Goal: Task Accomplishment & Management: Manage account settings

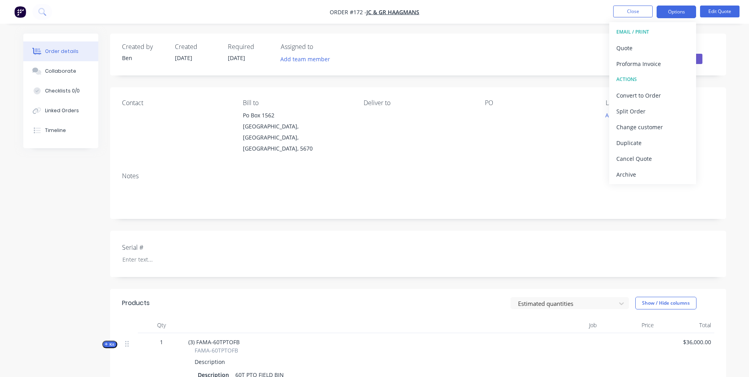
scroll to position [223, 0]
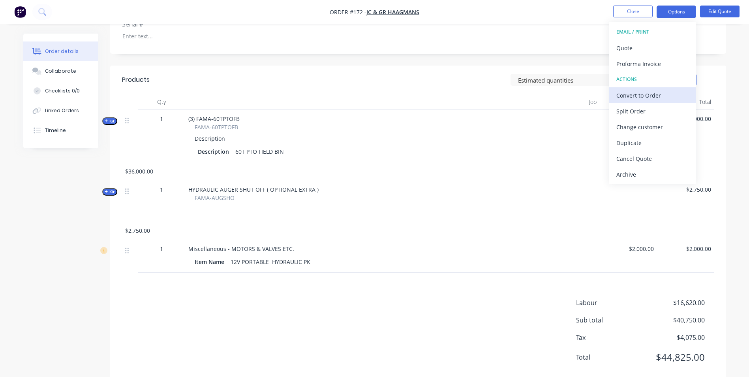
click at [654, 99] on div "Convert to Order" at bounding box center [652, 95] width 73 height 11
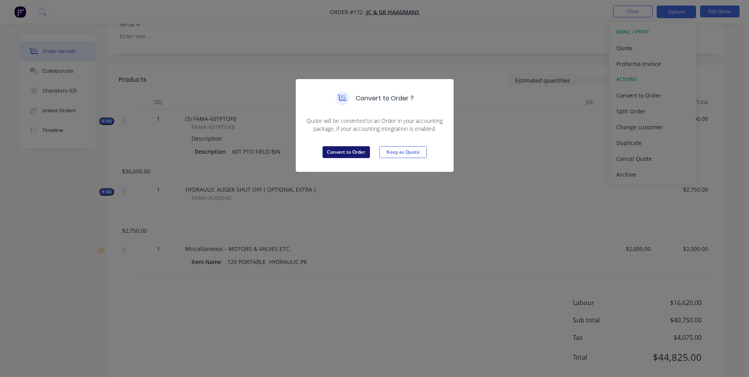
click at [363, 153] on button "Convert to Order" at bounding box center [345, 152] width 47 height 12
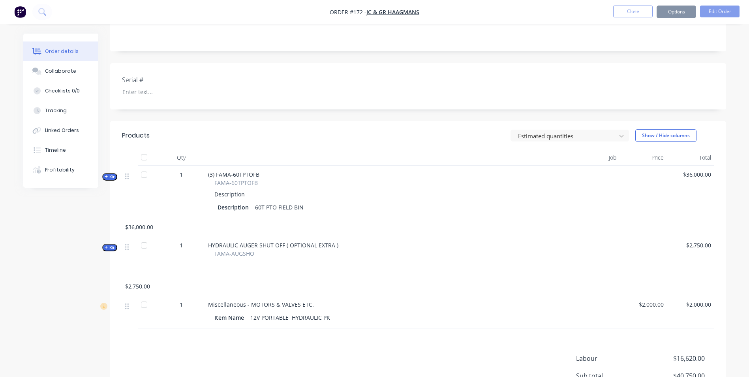
scroll to position [0, 0]
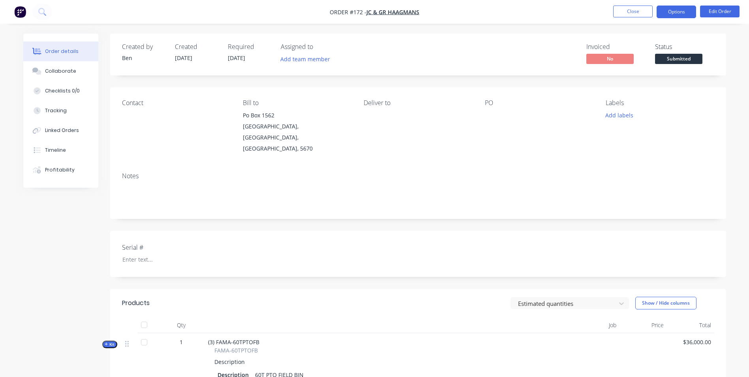
click at [676, 15] on button "Options" at bounding box center [675, 12] width 39 height 13
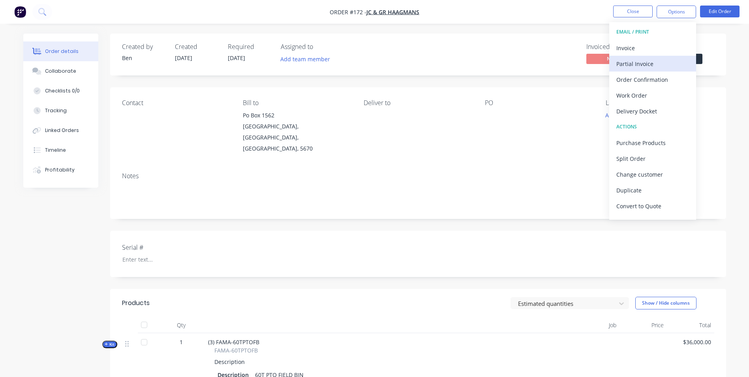
click at [635, 67] on div "Partial Invoice" at bounding box center [652, 63] width 73 height 11
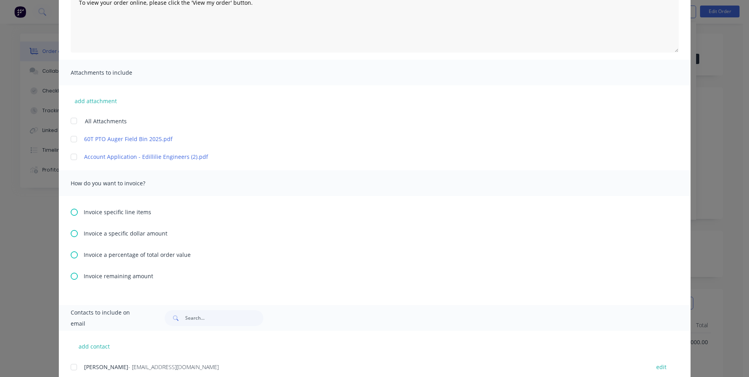
scroll to position [118, 0]
click at [71, 253] on icon at bounding box center [74, 252] width 7 height 7
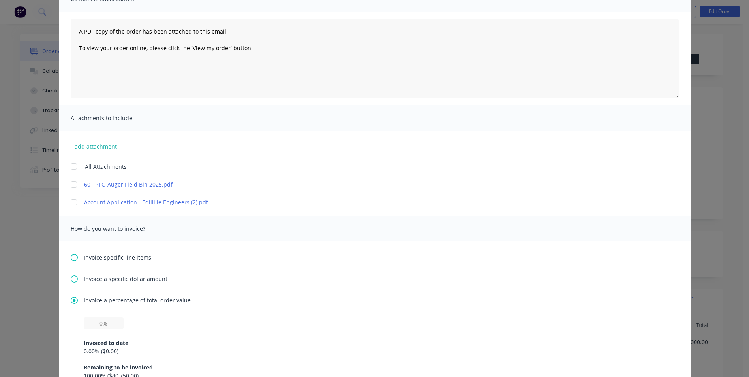
scroll to position [158, 0]
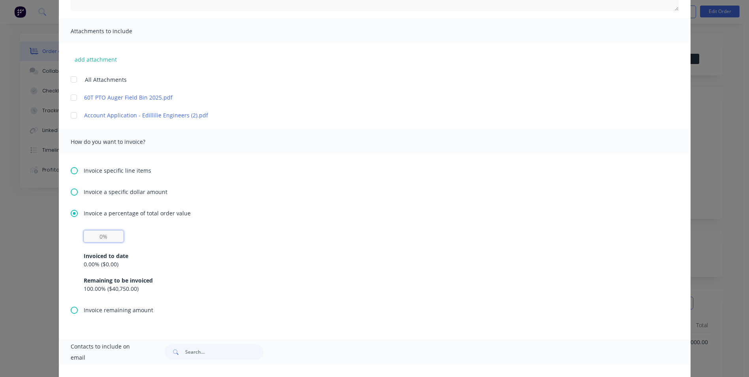
click at [104, 233] on input "text" at bounding box center [104, 236] width 40 height 12
type input "30%"
click at [133, 259] on div "Invoiced to date" at bounding box center [375, 255] width 582 height 8
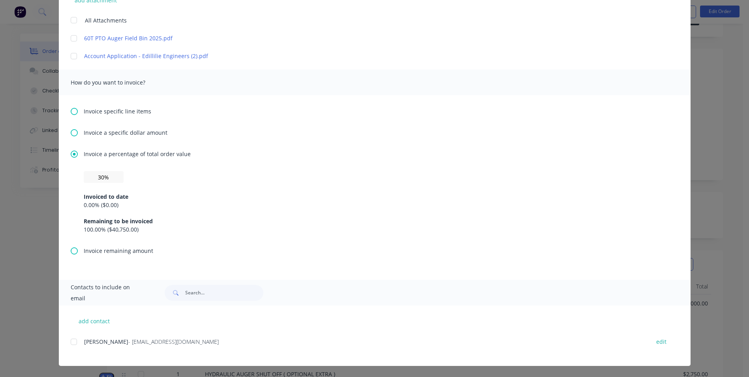
scroll to position [39, 0]
drag, startPoint x: 69, startPoint y: 341, endPoint x: 73, endPoint y: 337, distance: 5.6
click at [68, 341] on div at bounding box center [74, 341] width 16 height 16
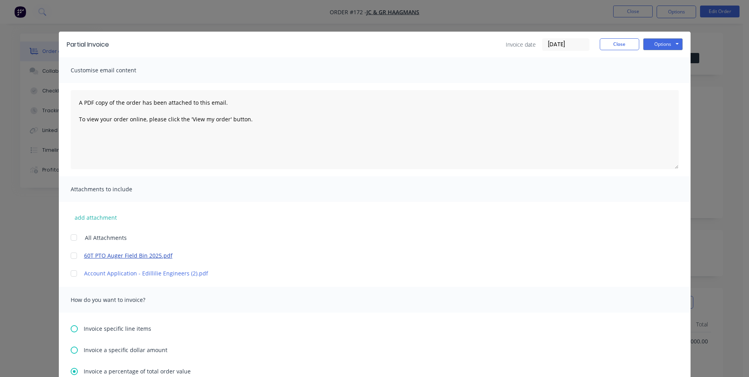
scroll to position [0, 0]
click at [97, 217] on button "add attachment" at bounding box center [96, 217] width 50 height 12
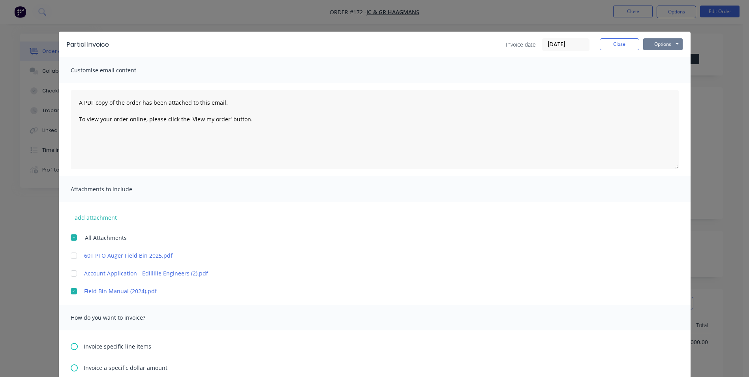
click at [666, 42] on button "Options" at bounding box center [662, 44] width 39 height 12
click at [663, 82] on button "Email" at bounding box center [668, 84] width 51 height 13
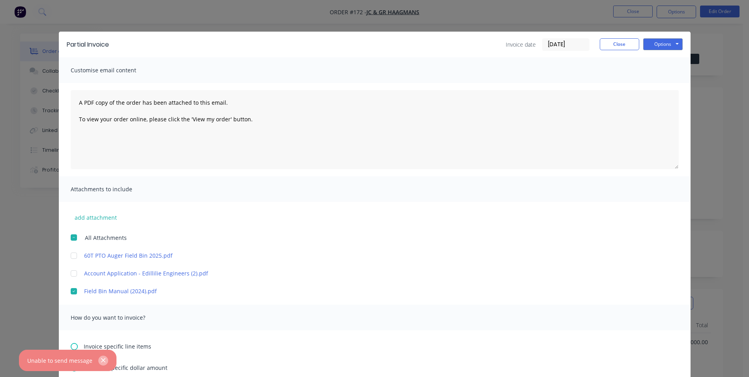
click at [102, 360] on icon "button" at bounding box center [103, 360] width 4 height 4
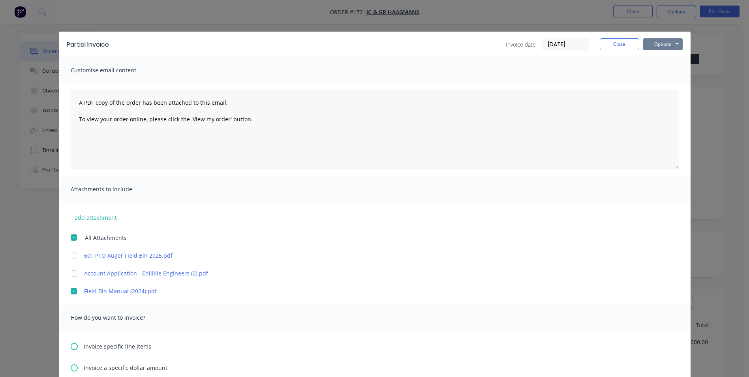
click at [659, 44] on button "Options" at bounding box center [662, 44] width 39 height 12
click at [663, 82] on button "Email" at bounding box center [668, 84] width 51 height 13
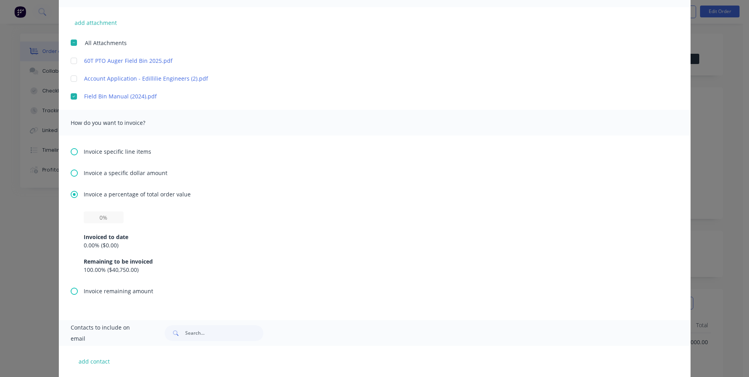
scroll to position [197, 0]
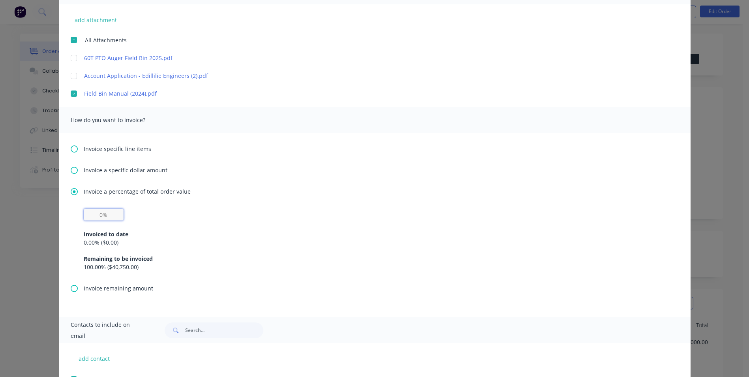
click at [96, 217] on input "text" at bounding box center [104, 214] width 40 height 12
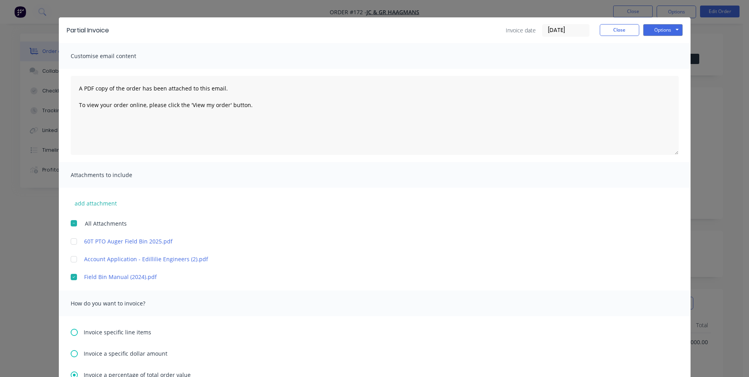
scroll to position [0, 0]
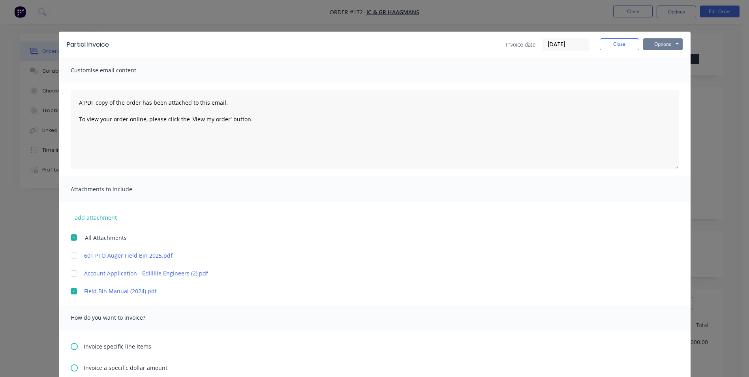
type input "30%"
click at [663, 43] on button "Options" at bounding box center [662, 44] width 39 height 12
click at [666, 84] on button "Email" at bounding box center [668, 84] width 51 height 13
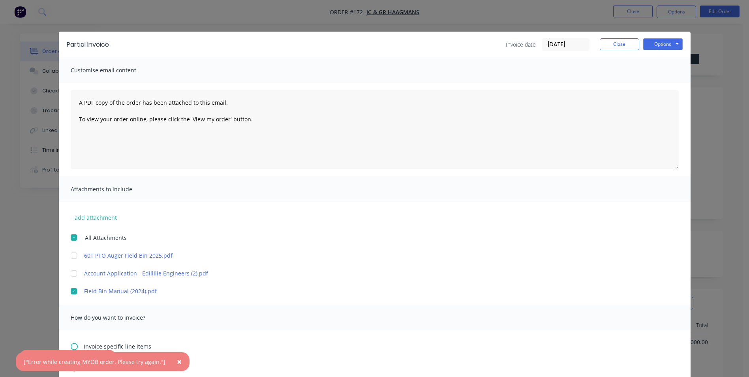
click at [177, 362] on span "×" at bounding box center [179, 361] width 5 height 11
click at [101, 360] on icon "button" at bounding box center [103, 359] width 5 height 7
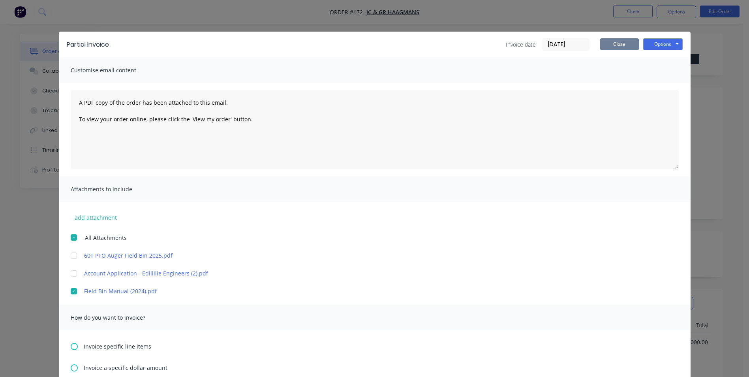
click at [620, 44] on button "Close" at bounding box center [619, 44] width 39 height 12
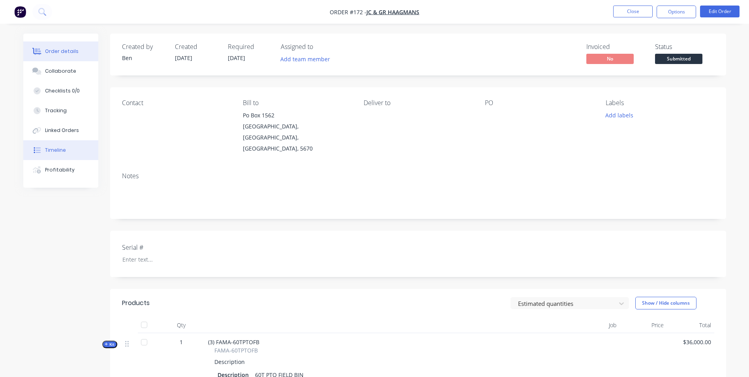
click at [62, 145] on button "Timeline" at bounding box center [60, 150] width 75 height 20
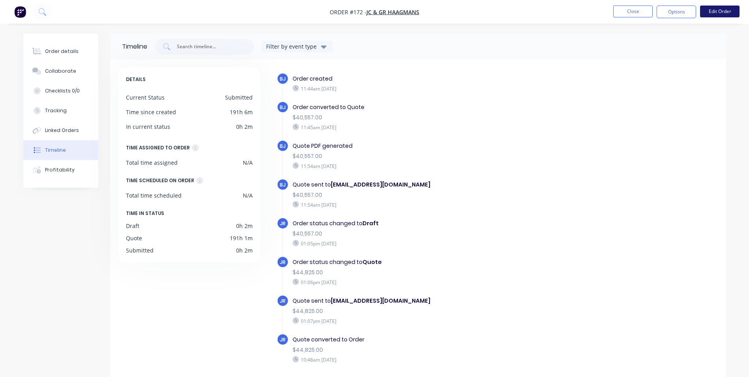
click at [719, 15] on button "Edit Order" at bounding box center [719, 12] width 39 height 12
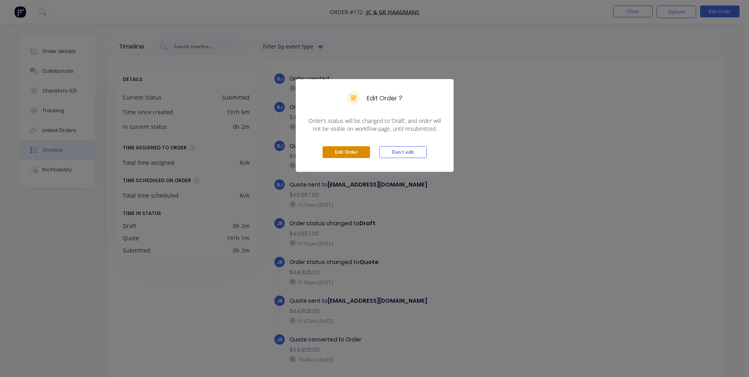
click at [348, 153] on button "Edit Order" at bounding box center [345, 152] width 47 height 12
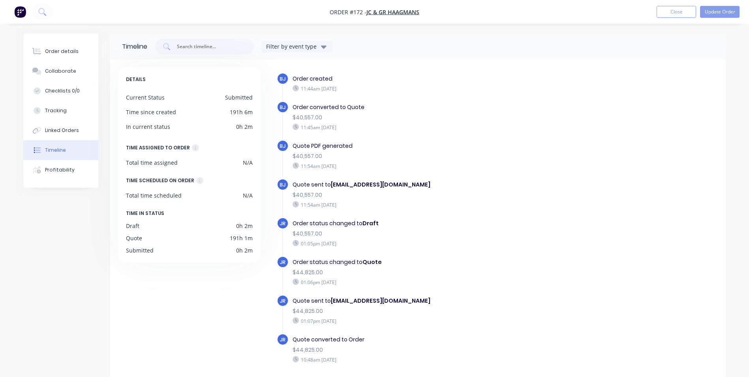
click at [650, 15] on ul "Add product Close Update Order" at bounding box center [698, 12] width 102 height 12
click at [73, 49] on div "Order details" at bounding box center [62, 51] width 34 height 7
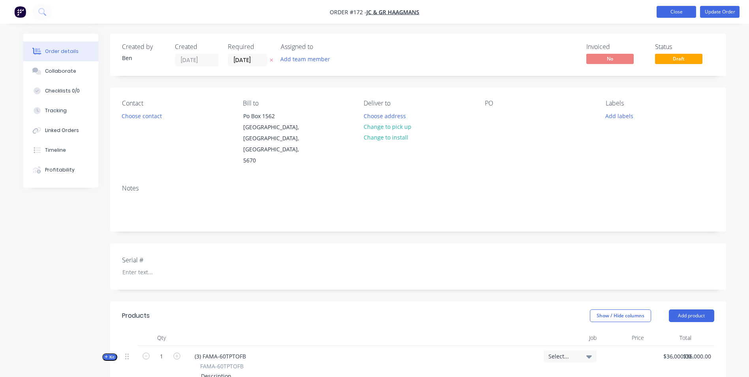
click at [669, 11] on button "Close" at bounding box center [675, 12] width 39 height 12
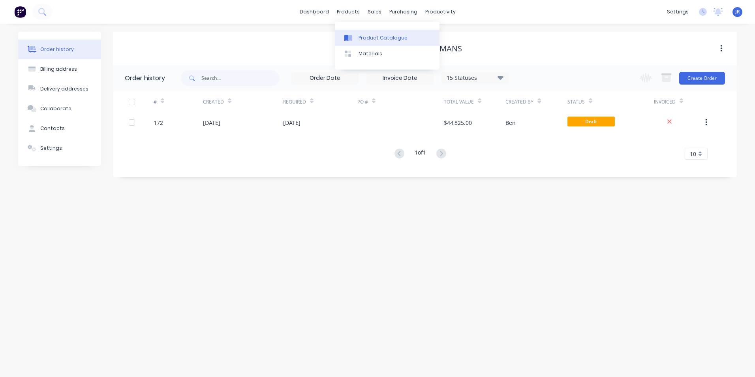
click at [370, 40] on div "Product Catalogue" at bounding box center [382, 37] width 49 height 7
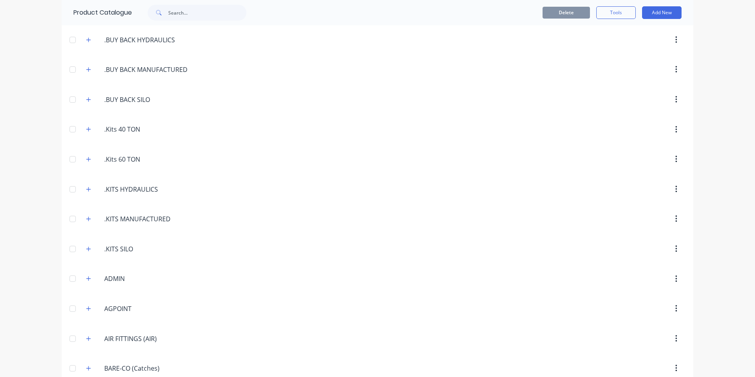
scroll to position [158, 0]
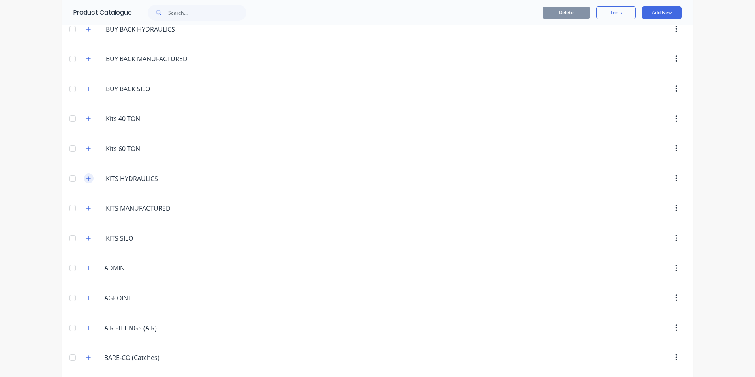
click at [86, 176] on icon "button" at bounding box center [88, 179] width 5 height 6
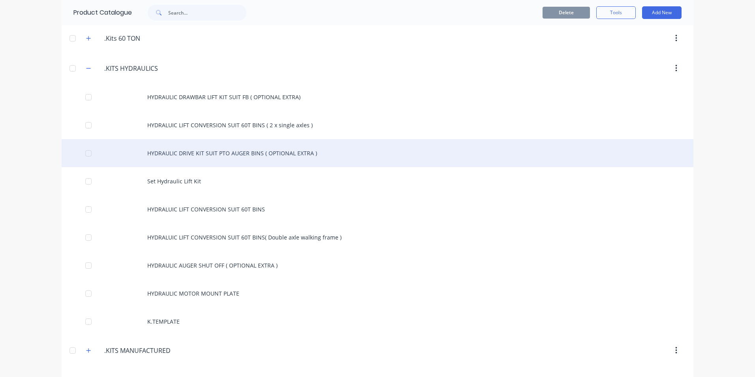
scroll to position [276, 0]
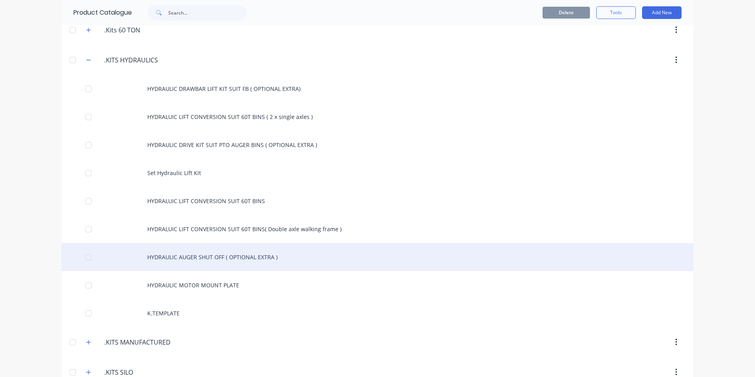
click at [169, 255] on div "HYDRAULIC AUGER SHUT OFF ( OPTIONAL EXTRA )" at bounding box center [377, 257] width 631 height 28
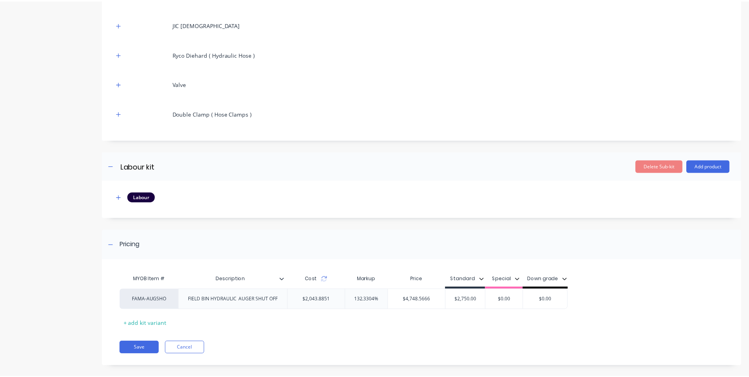
scroll to position [517, 0]
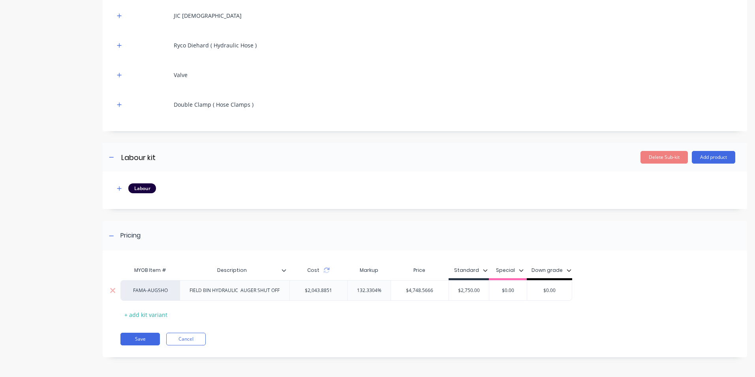
click at [172, 294] on div "FAMA-AUGSHO" at bounding box center [149, 290] width 59 height 21
click at [164, 289] on div "FAMA-AUGSHO" at bounding box center [150, 290] width 43 height 7
type input "fac"
click at [162, 290] on button "factory_item" at bounding box center [156, 292] width 55 height 12
click at [146, 335] on button "Save" at bounding box center [139, 338] width 39 height 13
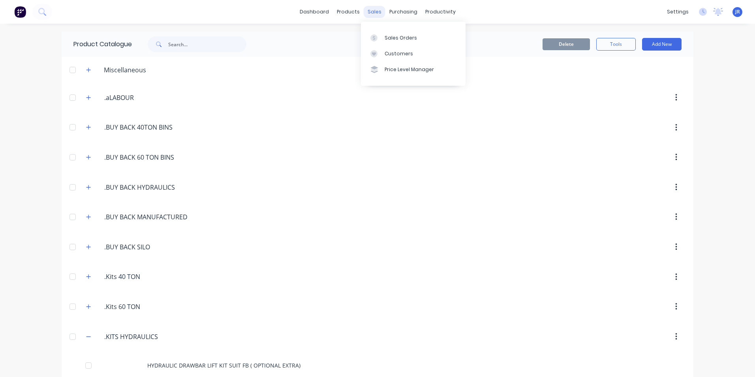
click at [375, 10] on div "sales" at bounding box center [374, 12] width 22 height 12
click at [385, 35] on div "Sales Orders" at bounding box center [400, 37] width 32 height 7
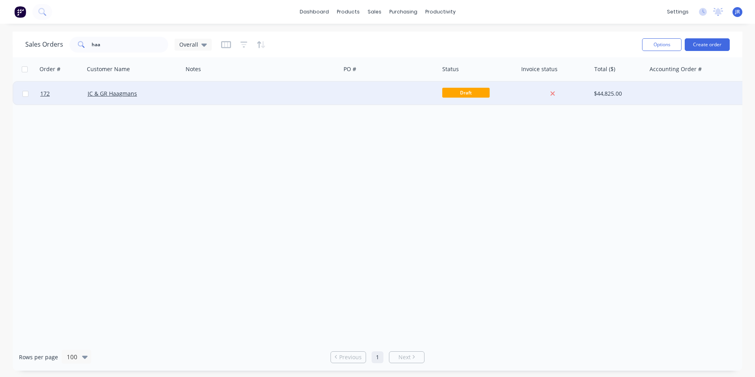
click at [359, 93] on div at bounding box center [389, 94] width 98 height 24
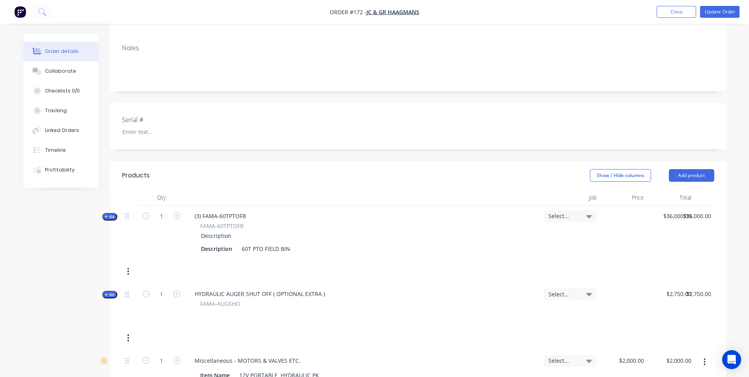
scroll to position [139, 0]
click at [722, 15] on button "Update Order" at bounding box center [719, 12] width 39 height 12
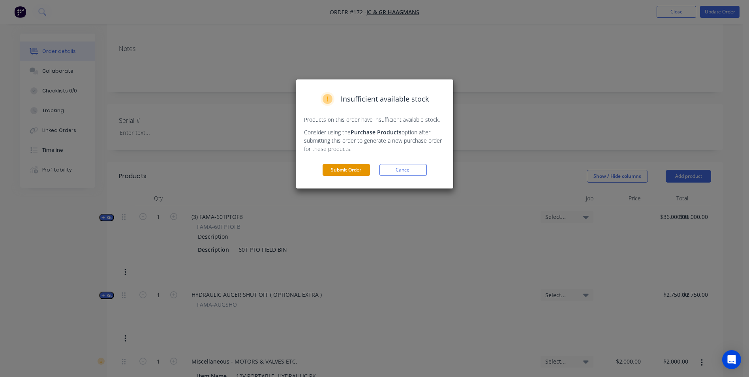
click at [364, 171] on button "Submit Order" at bounding box center [345, 170] width 47 height 12
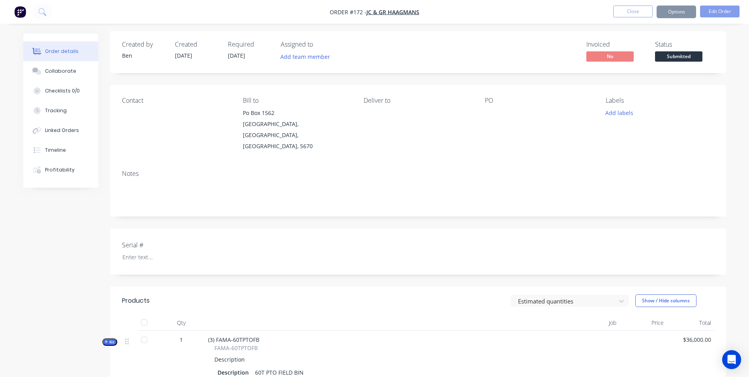
scroll to position [0, 0]
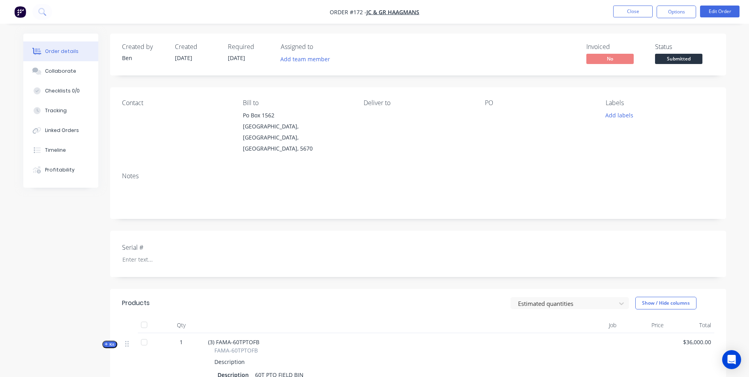
drag, startPoint x: 662, startPoint y: 32, endPoint x: 617, endPoint y: 37, distance: 44.8
click at [661, 32] on div "Order details Collaborate Checklists 0/0 Tracking Linked Orders Timeline Profit…" at bounding box center [374, 309] width 749 height 618
click at [653, 55] on div "Invoiced No Status Submitted" at bounding box center [537, 54] width 354 height 23
click at [491, 101] on div "PO" at bounding box center [539, 102] width 108 height 7
click at [686, 11] on button "Options" at bounding box center [675, 12] width 39 height 13
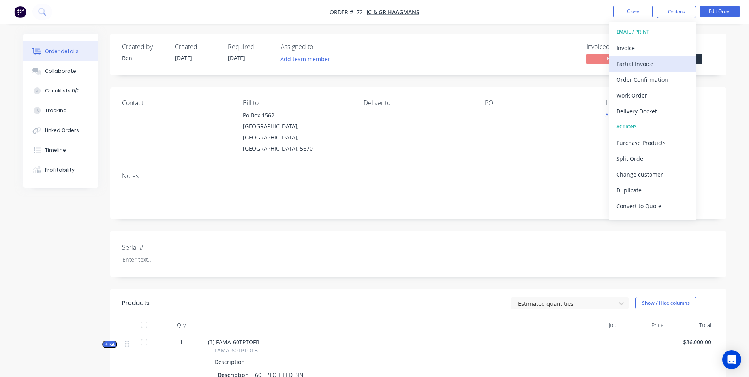
click at [642, 64] on div "Partial Invoice" at bounding box center [652, 63] width 73 height 11
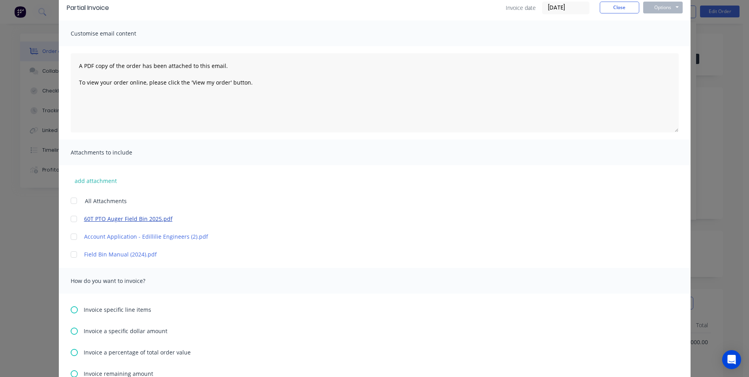
scroll to position [39, 0]
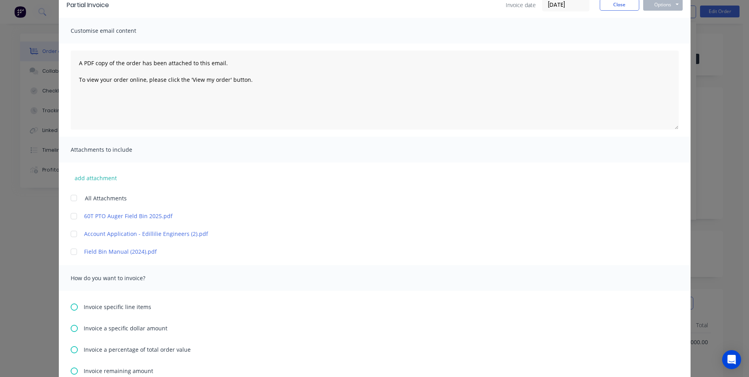
click at [74, 252] on div at bounding box center [74, 252] width 16 height 16
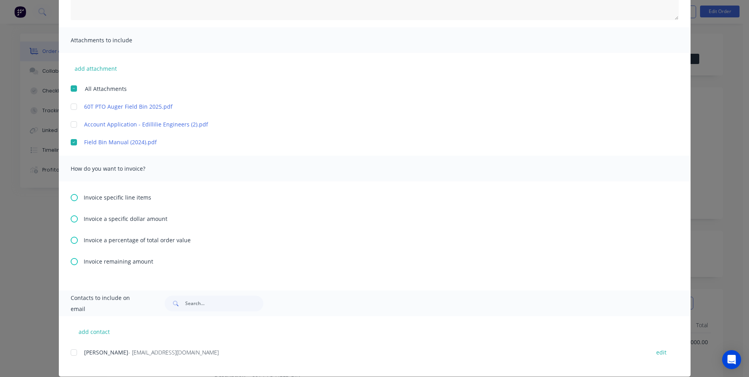
scroll to position [159, 0]
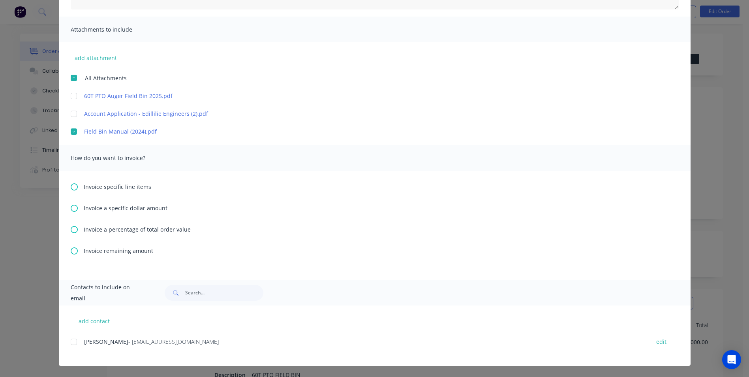
click at [72, 228] on icon at bounding box center [74, 229] width 7 height 7
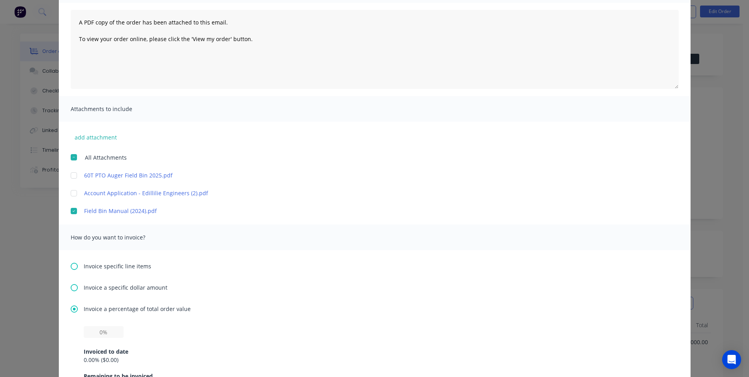
scroll to position [118, 0]
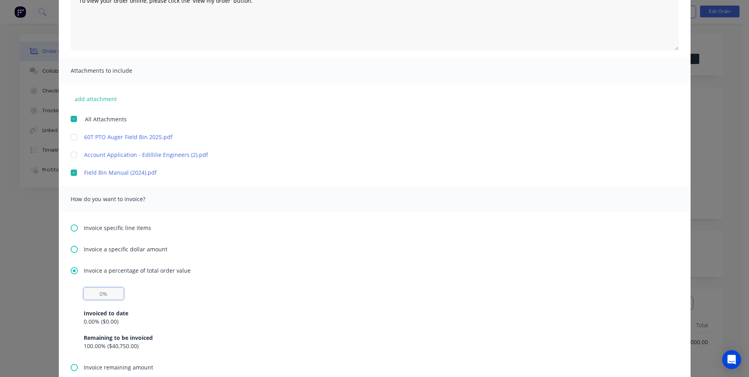
click at [115, 291] on input "text" at bounding box center [104, 293] width 40 height 12
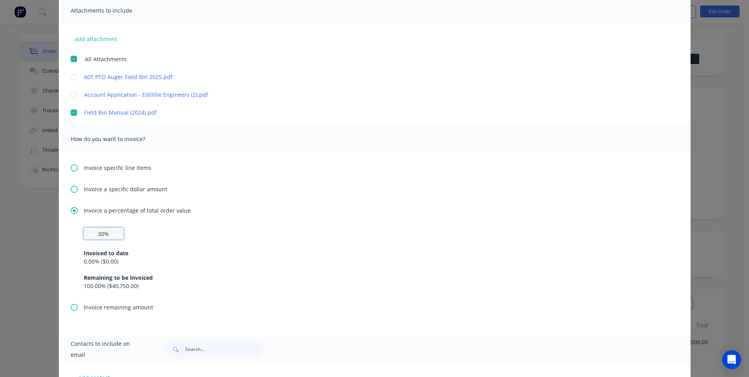
scroll to position [235, 0]
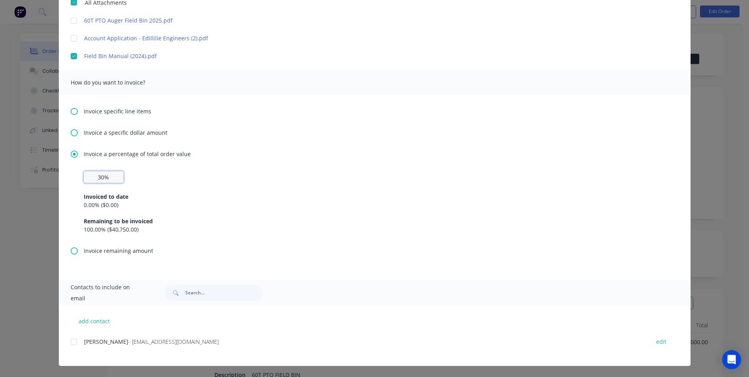
click at [73, 342] on div at bounding box center [74, 341] width 16 height 16
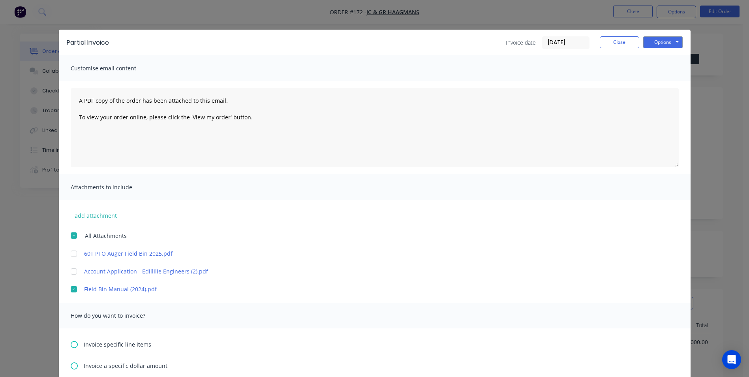
scroll to position [0, 0]
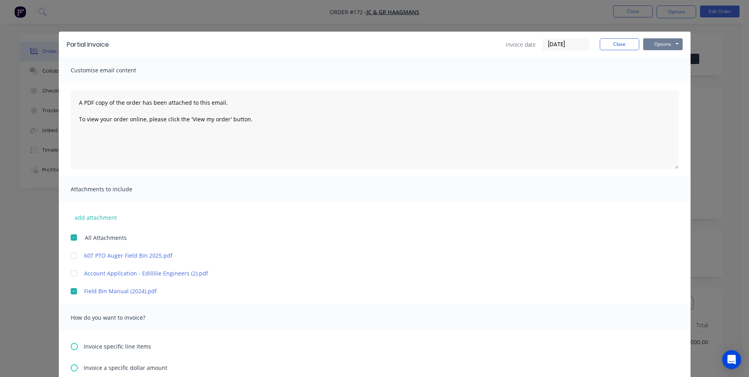
type input "30%"
click at [651, 46] on button "Options" at bounding box center [662, 44] width 39 height 12
click at [664, 83] on button "Email" at bounding box center [668, 84] width 51 height 13
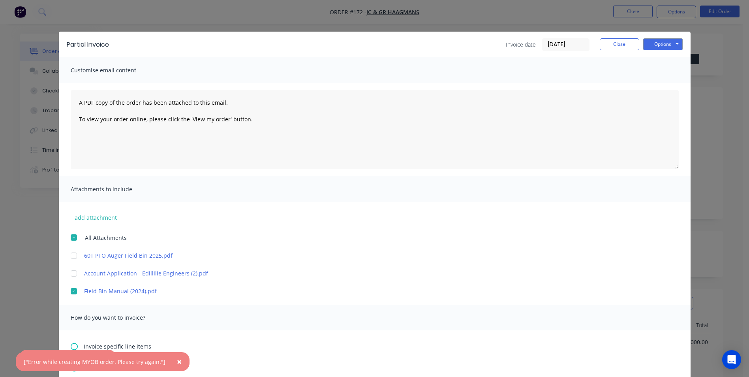
click at [177, 362] on span "×" at bounding box center [179, 361] width 5 height 11
click at [103, 361] on icon "button" at bounding box center [103, 359] width 5 height 7
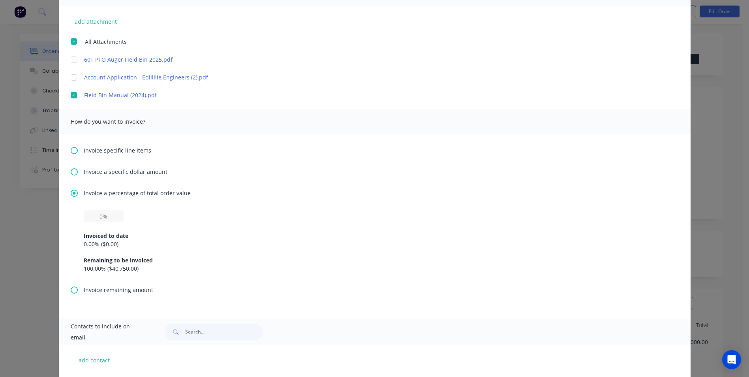
scroll to position [197, 0]
click at [107, 214] on input "text" at bounding box center [104, 214] width 40 height 12
type input "30%"
click at [145, 237] on div "Invoiced to date" at bounding box center [375, 234] width 582 height 8
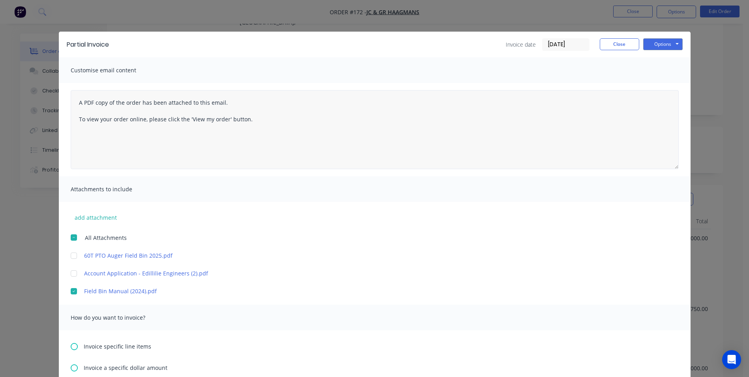
scroll to position [79, 0]
click at [671, 47] on button "Options" at bounding box center [662, 44] width 39 height 12
click at [662, 85] on button "Email" at bounding box center [668, 84] width 51 height 13
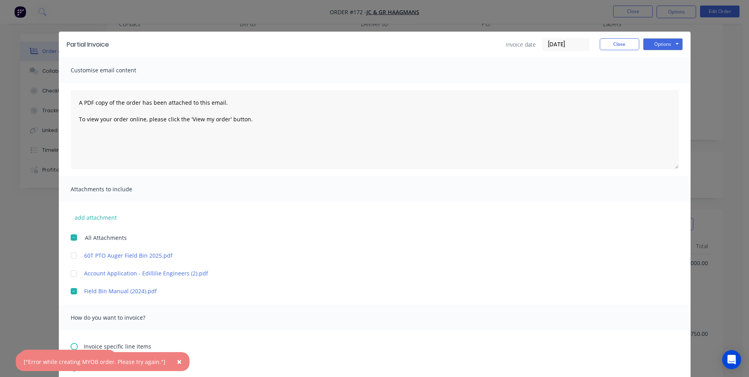
drag, startPoint x: 174, startPoint y: 363, endPoint x: 136, endPoint y: 358, distance: 38.3
click at [177, 363] on span "×" at bounding box center [179, 361] width 5 height 11
drag, startPoint x: 99, startPoint y: 364, endPoint x: 121, endPoint y: 351, distance: 25.3
click at [99, 364] on button "button" at bounding box center [103, 360] width 10 height 10
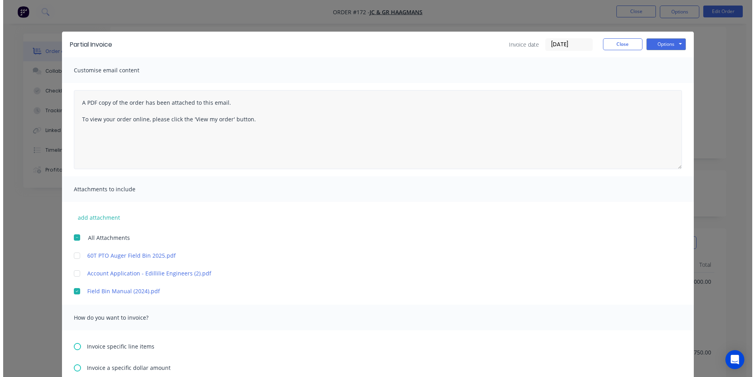
scroll to position [0, 0]
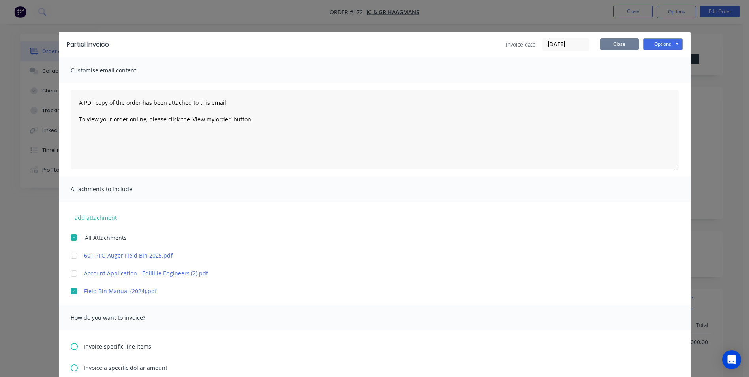
click at [626, 45] on button "Close" at bounding box center [619, 44] width 39 height 12
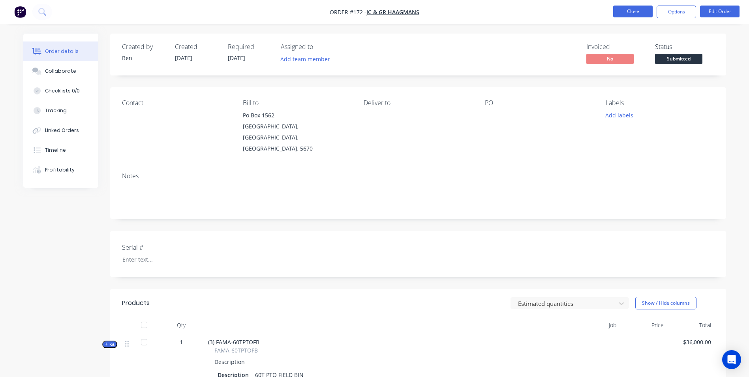
click at [633, 8] on button "Close" at bounding box center [632, 12] width 39 height 12
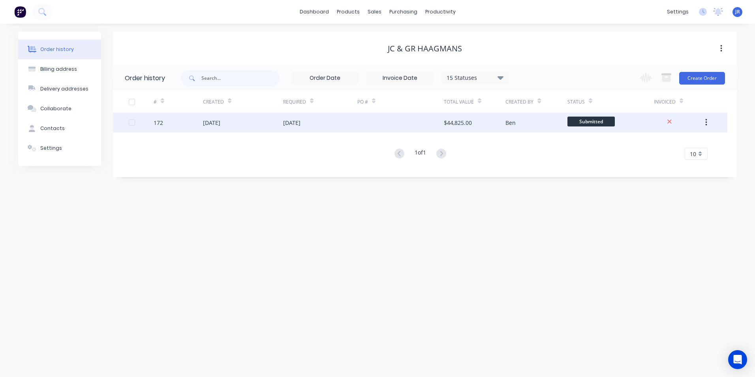
click at [455, 122] on div "$44,825.00" at bounding box center [458, 122] width 28 height 8
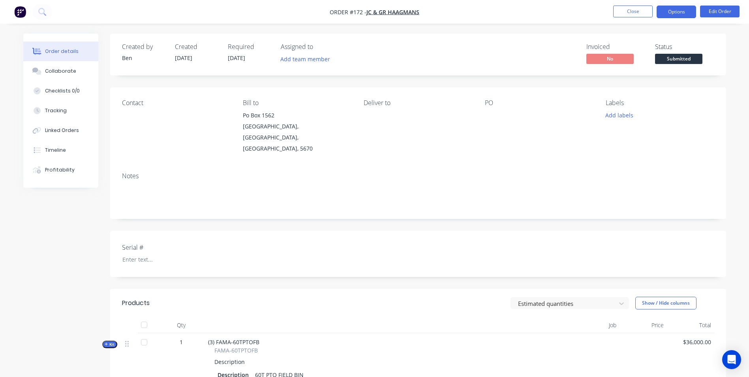
click at [678, 13] on button "Options" at bounding box center [675, 12] width 39 height 13
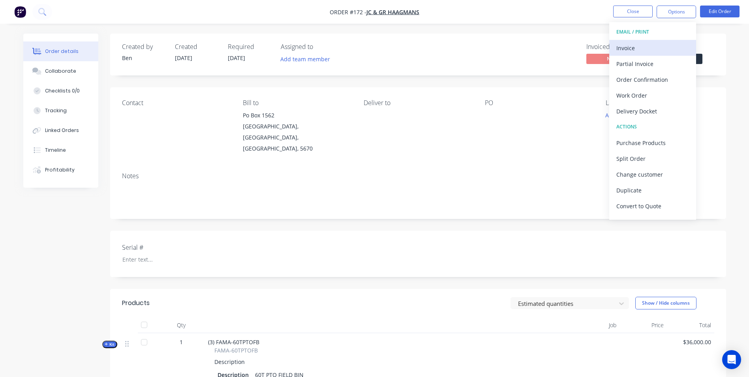
click at [649, 49] on div "Invoice" at bounding box center [652, 47] width 73 height 11
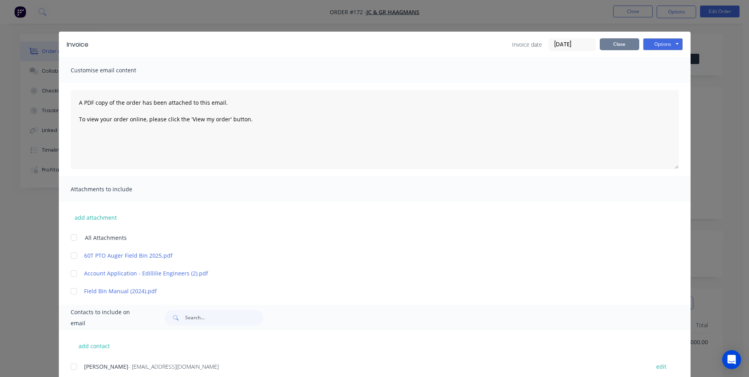
drag, startPoint x: 622, startPoint y: 39, endPoint x: 648, endPoint y: 31, distance: 27.1
click at [623, 39] on button "Close" at bounding box center [619, 44] width 39 height 12
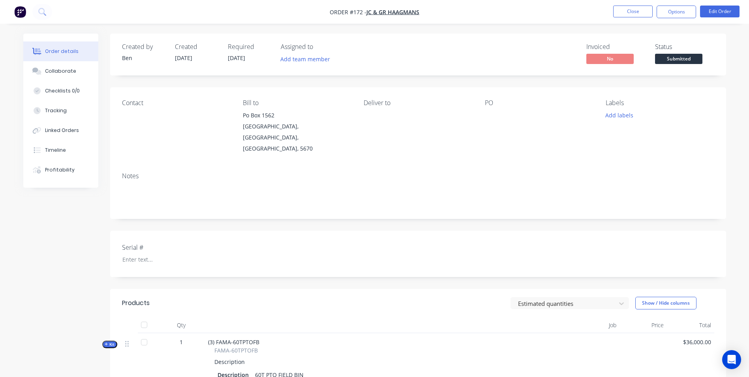
drag, startPoint x: 675, startPoint y: 14, endPoint x: 675, endPoint y: 19, distance: 4.3
click at [675, 15] on button "Options" at bounding box center [675, 12] width 39 height 13
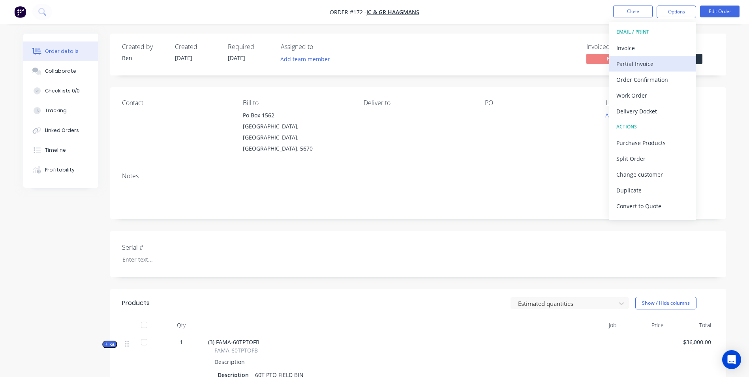
click at [673, 61] on div "Partial Invoice" at bounding box center [652, 63] width 73 height 11
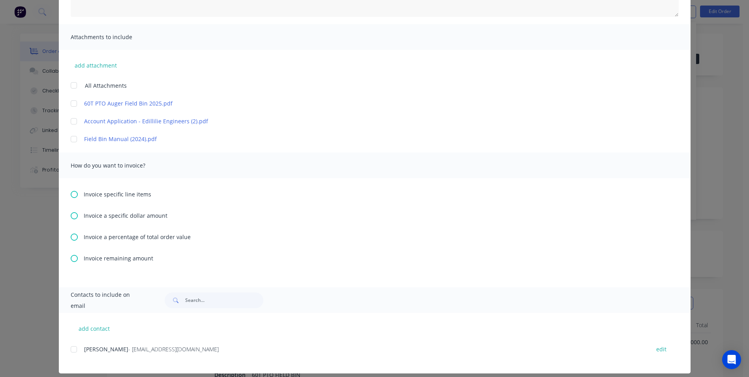
scroll to position [158, 0]
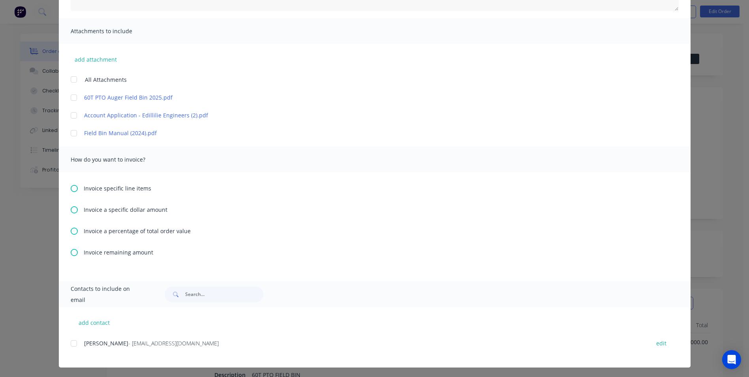
click at [71, 230] on icon at bounding box center [74, 230] width 7 height 7
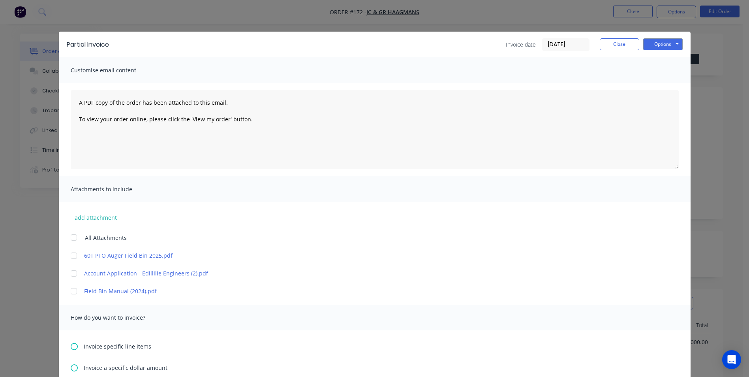
click at [71, 291] on div at bounding box center [74, 291] width 16 height 16
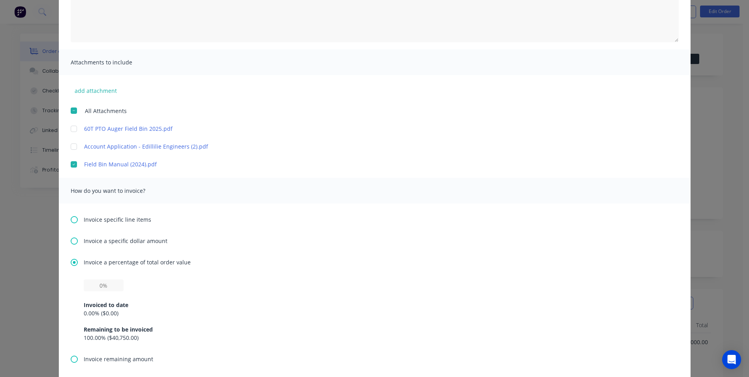
scroll to position [158, 0]
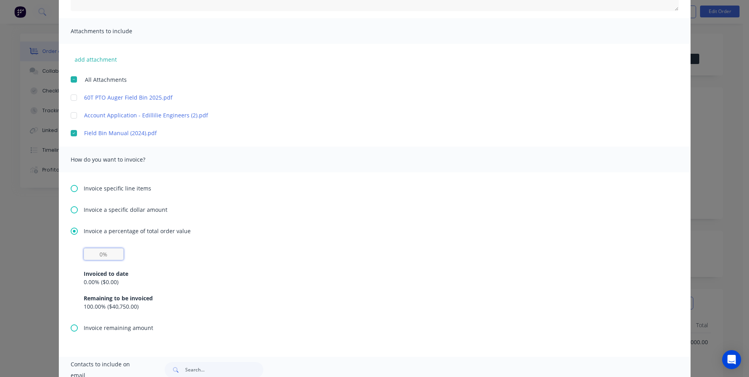
click at [101, 257] on input "text" at bounding box center [104, 254] width 40 height 12
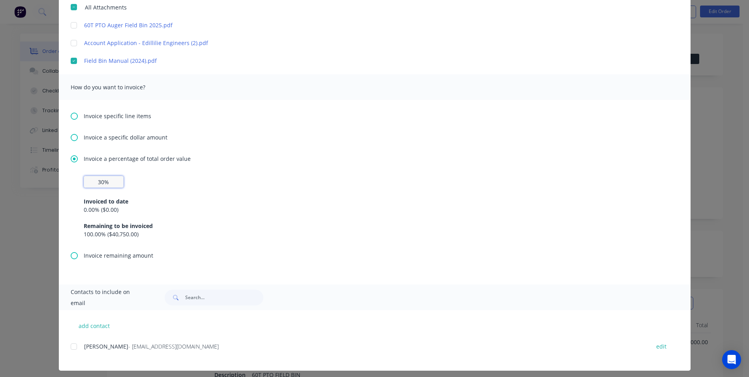
scroll to position [235, 0]
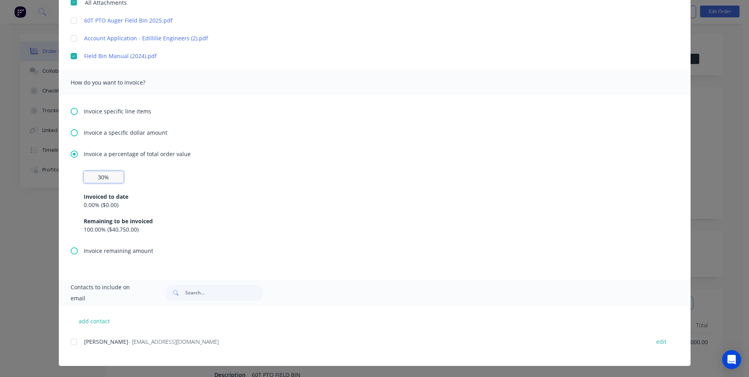
click at [72, 341] on div at bounding box center [74, 341] width 16 height 16
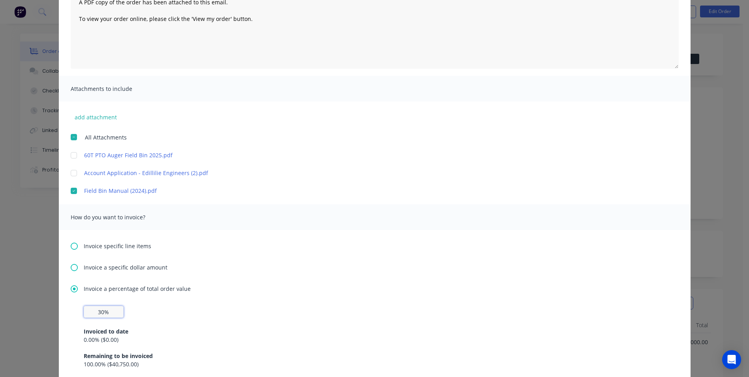
scroll to position [0, 0]
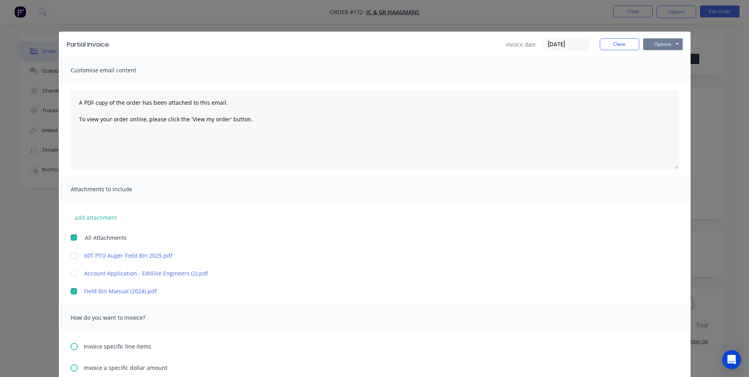
type input "30%"
click at [664, 43] on button "Options" at bounding box center [662, 44] width 39 height 12
click at [667, 82] on button "Email" at bounding box center [668, 84] width 51 height 13
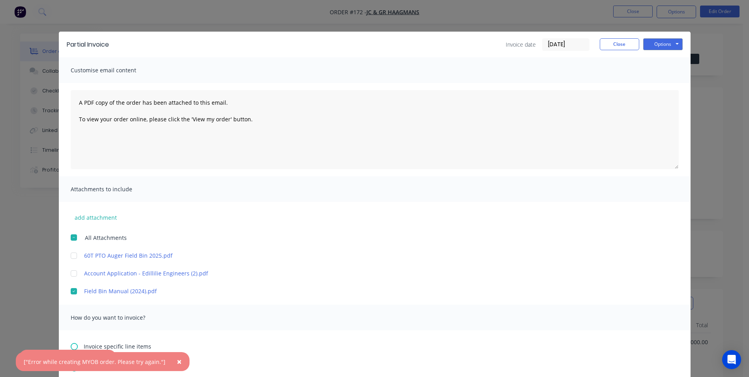
click at [177, 360] on span "×" at bounding box center [179, 361] width 5 height 11
click at [101, 359] on icon "button" at bounding box center [103, 359] width 5 height 7
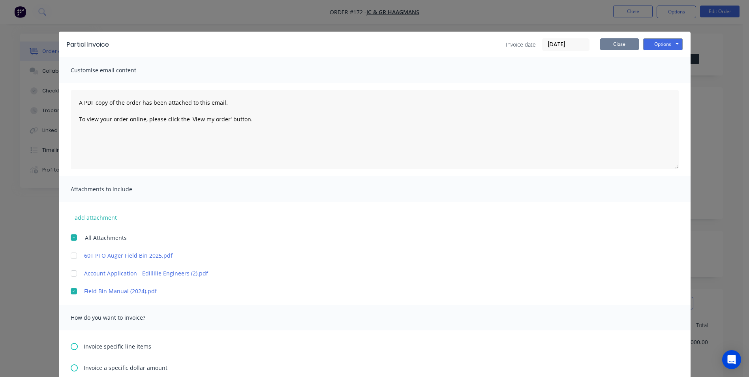
click at [616, 46] on button "Close" at bounding box center [619, 44] width 39 height 12
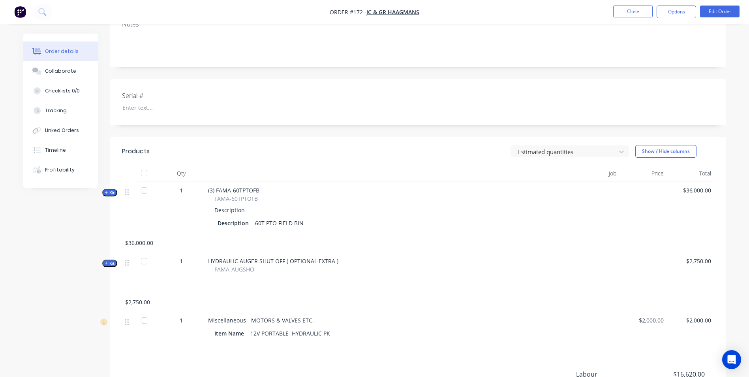
scroll to position [158, 0]
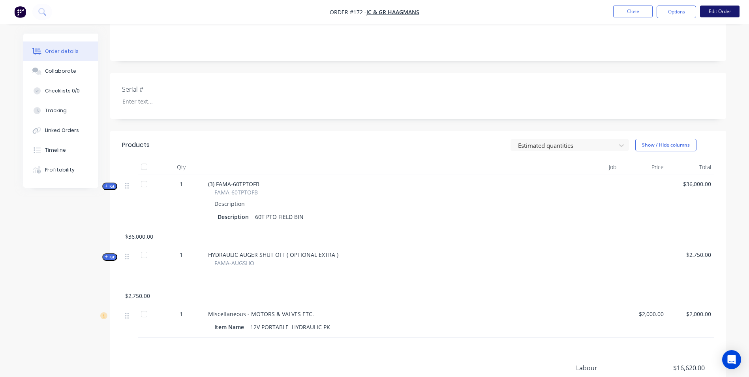
click at [712, 10] on button "Edit Order" at bounding box center [719, 12] width 39 height 12
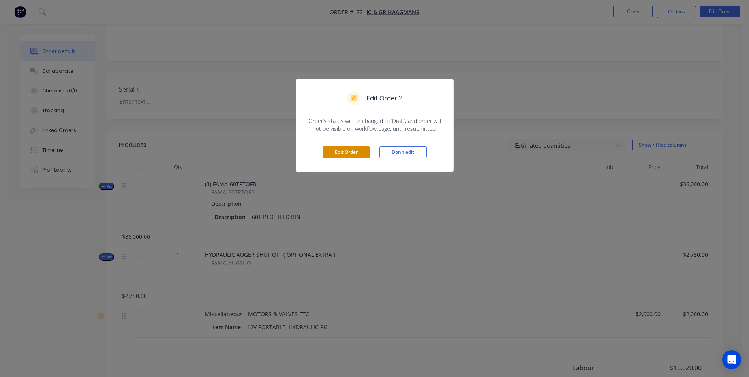
click at [356, 151] on button "Edit Order" at bounding box center [345, 152] width 47 height 12
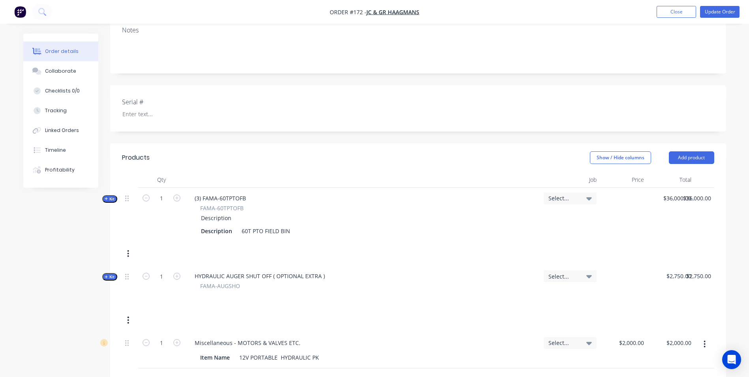
click at [112, 274] on span "Kit" at bounding box center [110, 277] width 10 height 6
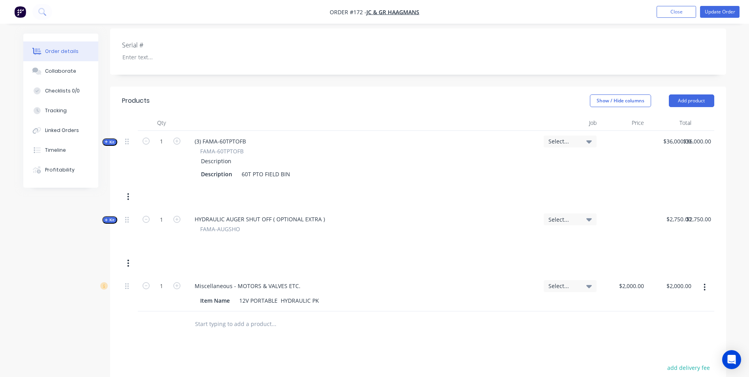
scroll to position [79, 0]
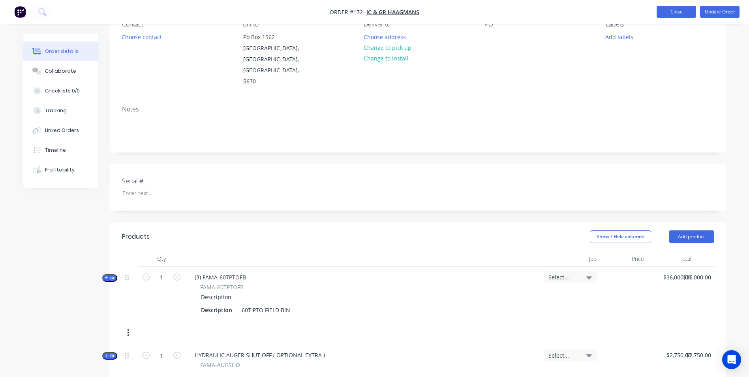
click at [683, 13] on button "Close" at bounding box center [675, 12] width 39 height 12
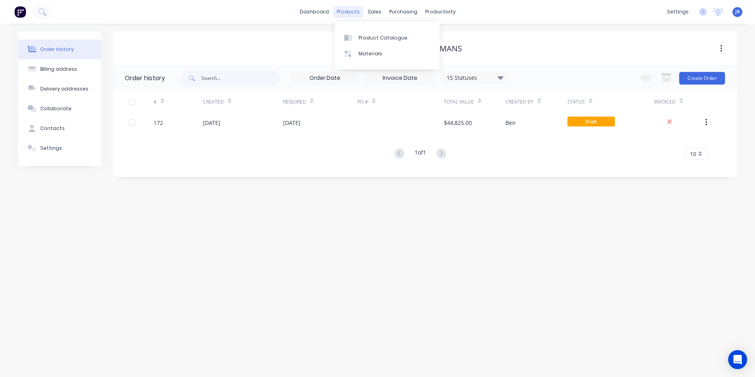
click at [357, 12] on div "products" at bounding box center [348, 12] width 31 height 12
click at [362, 37] on div "Product Catalogue" at bounding box center [382, 37] width 49 height 7
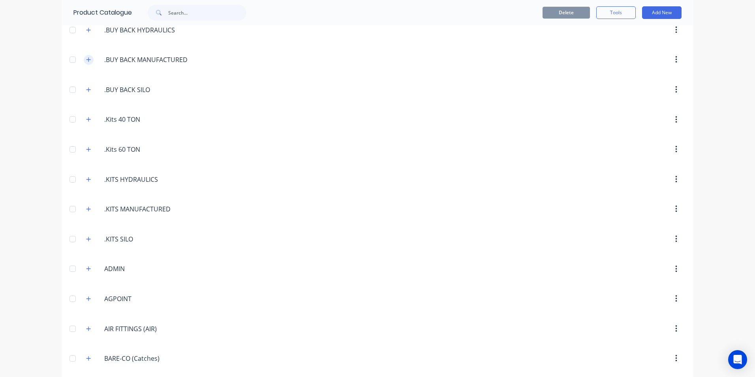
scroll to position [158, 0]
click at [90, 146] on button "button" at bounding box center [89, 148] width 10 height 10
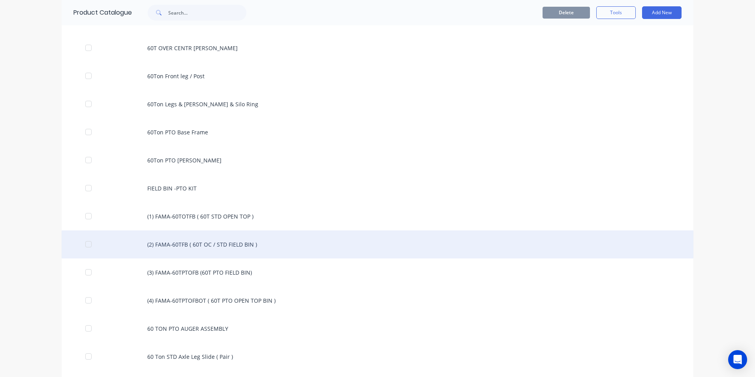
scroll to position [710, 0]
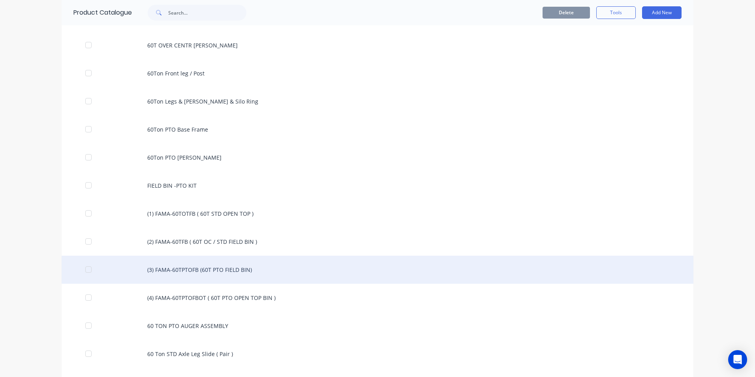
click at [212, 270] on div "(3) FAMA-60TPTOFB (60T PTO FIELD BIN)" at bounding box center [377, 269] width 631 height 28
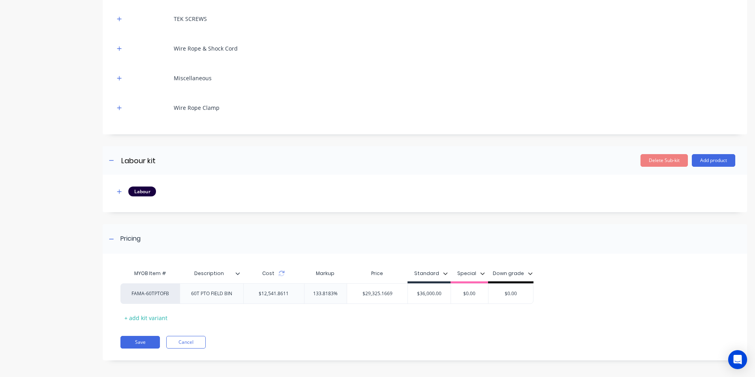
scroll to position [4844, 0]
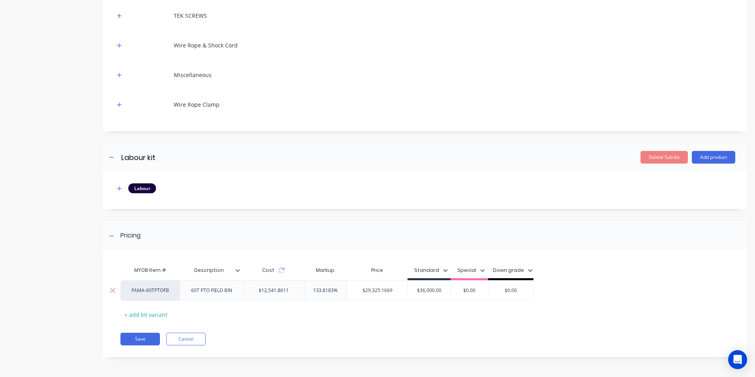
click at [172, 294] on div "FAMA-60TPTOFB" at bounding box center [149, 290] width 59 height 21
drag, startPoint x: 169, startPoint y: 290, endPoint x: 182, endPoint y: 287, distance: 13.4
click at [179, 288] on div "FAMA-60TPTOFB 60T PTO FIELD BIN $12,541.8611 133.8183% $29,325.1669 $36,000.00 …" at bounding box center [421, 290] width 602 height 21
click at [154, 292] on div "FAMA-60TPTOFB" at bounding box center [150, 290] width 43 height 7
type input "fac"
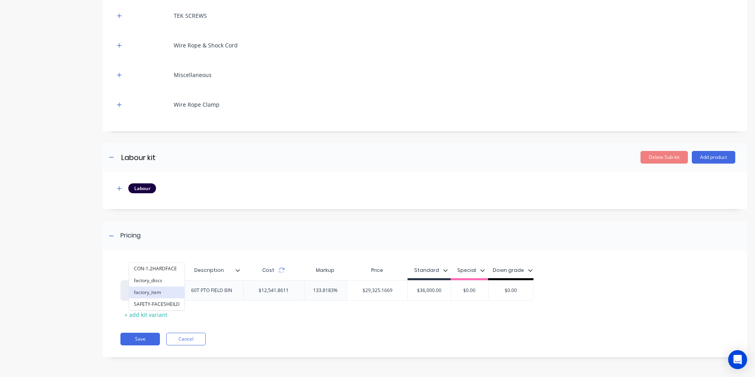
click at [157, 292] on button "factory_item" at bounding box center [156, 292] width 55 height 12
click at [146, 338] on button "Save" at bounding box center [139, 338] width 39 height 13
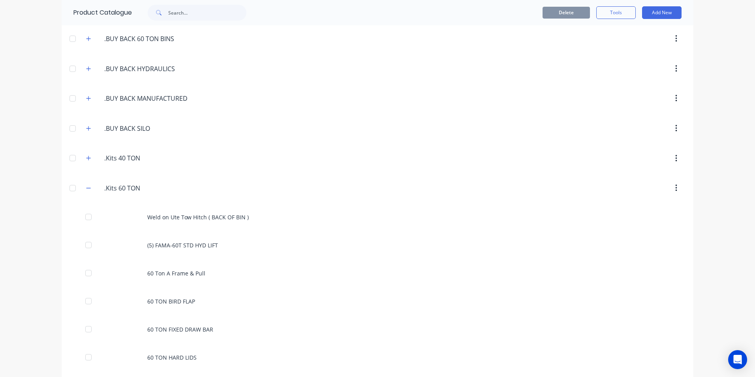
scroll to position [158, 0]
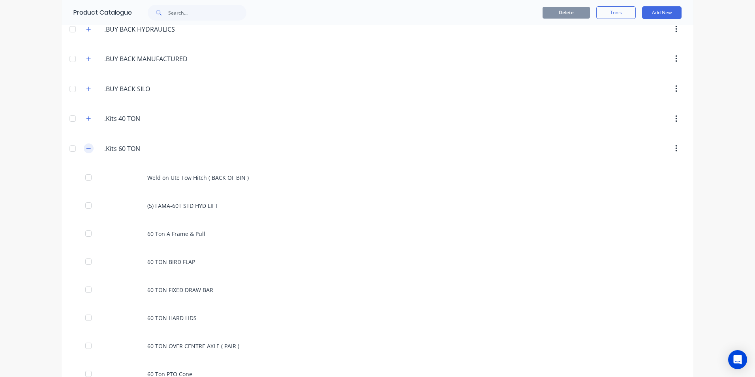
click at [86, 148] on icon "button" at bounding box center [88, 149] width 5 height 6
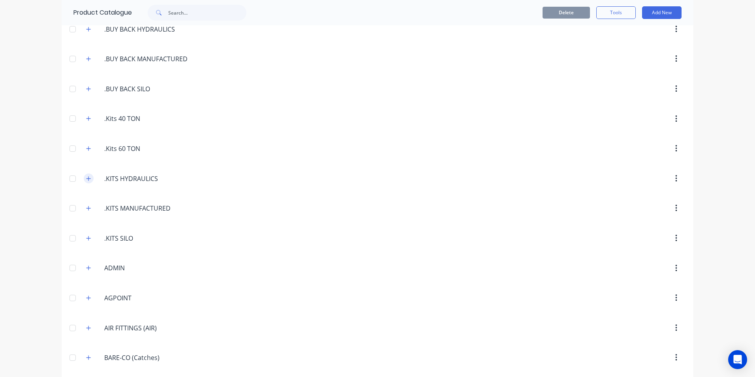
click at [86, 179] on icon "button" at bounding box center [88, 179] width 5 height 6
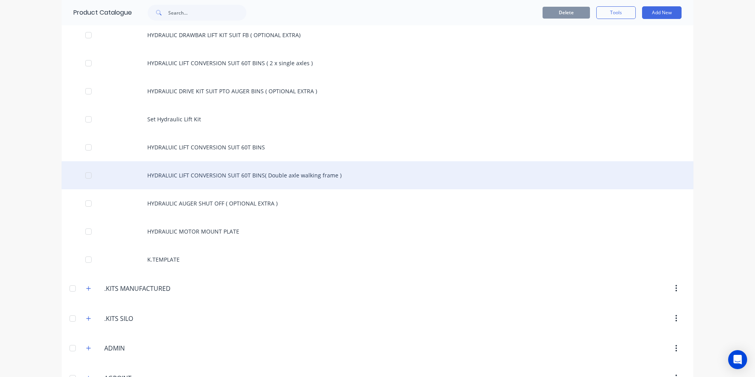
scroll to position [355, 0]
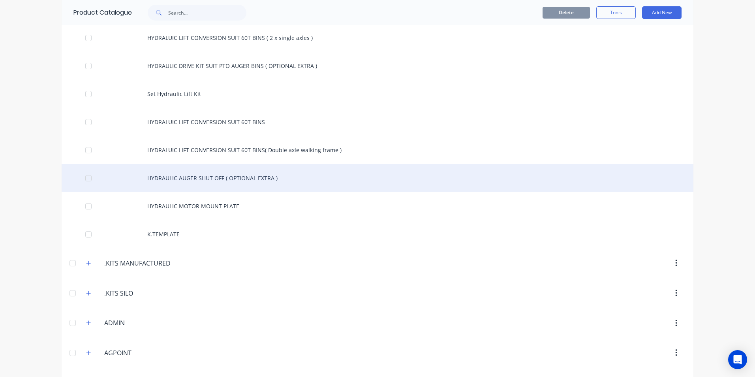
click at [199, 178] on div "HYDRAULIC AUGER SHUT OFF ( OPTIONAL EXTRA )" at bounding box center [377, 178] width 631 height 28
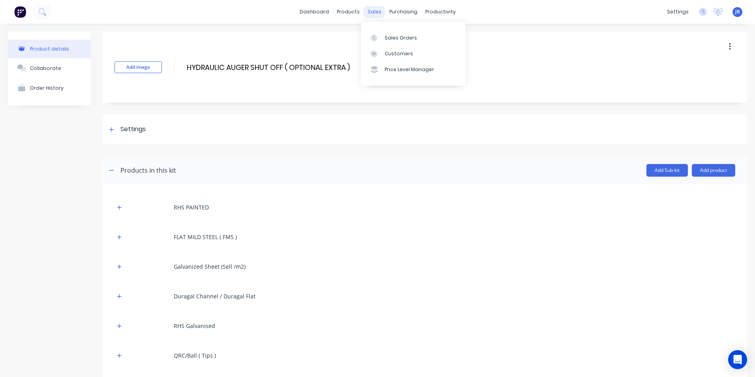
click at [370, 13] on div "sales" at bounding box center [374, 12] width 22 height 12
click at [385, 35] on div "Sales Orders" at bounding box center [400, 37] width 32 height 7
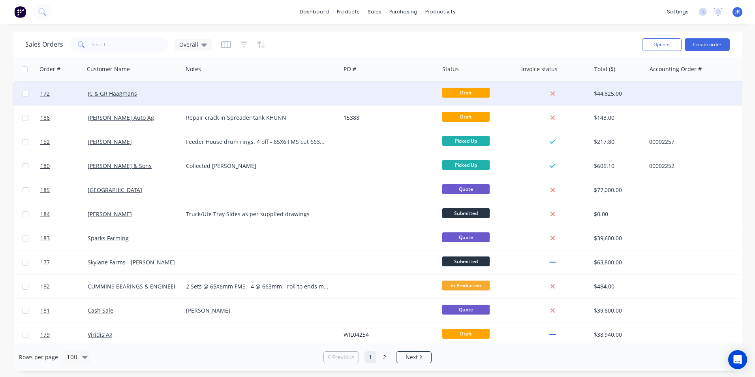
click at [264, 98] on div at bounding box center [261, 94] width 157 height 24
click at [152, 92] on div "JC & GR Haagmans" at bounding box center [132, 94] width 88 height 8
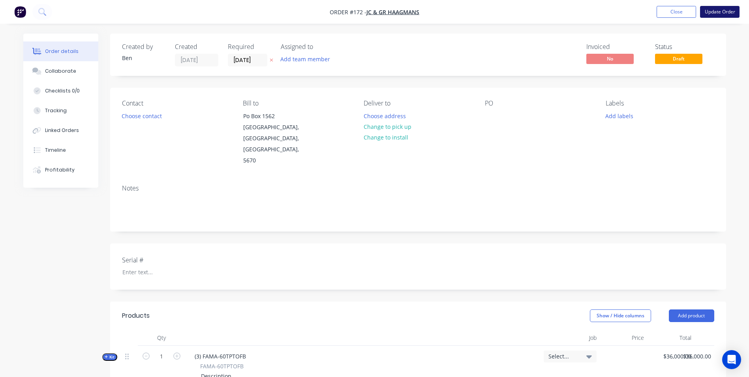
click at [712, 13] on button "Update Order" at bounding box center [719, 12] width 39 height 12
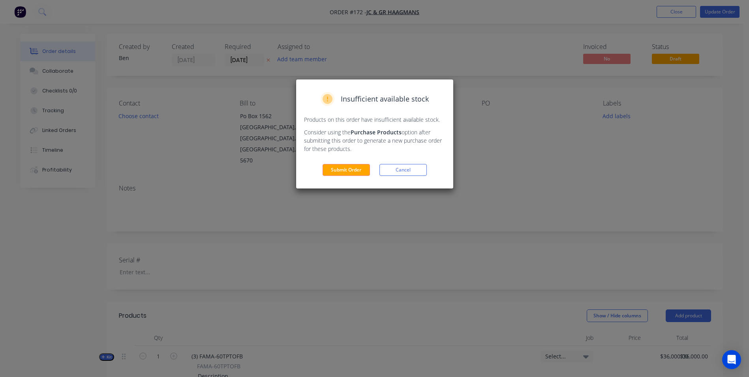
drag, startPoint x: 353, startPoint y: 166, endPoint x: 357, endPoint y: 163, distance: 4.6
click at [353, 165] on button "Submit Order" at bounding box center [345, 170] width 47 height 12
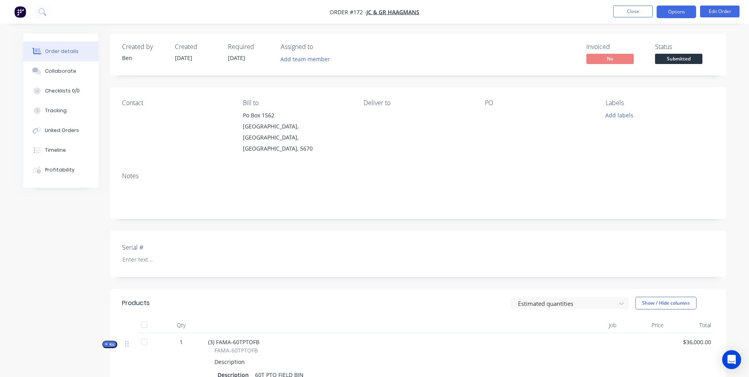
click at [678, 11] on button "Options" at bounding box center [675, 12] width 39 height 13
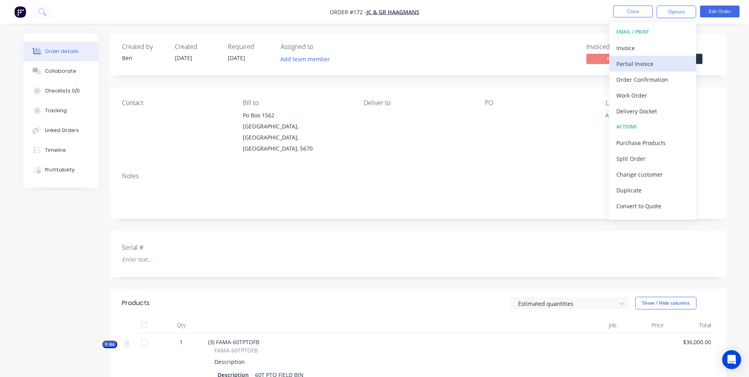
click at [638, 65] on div "Partial Invoice" at bounding box center [652, 63] width 73 height 11
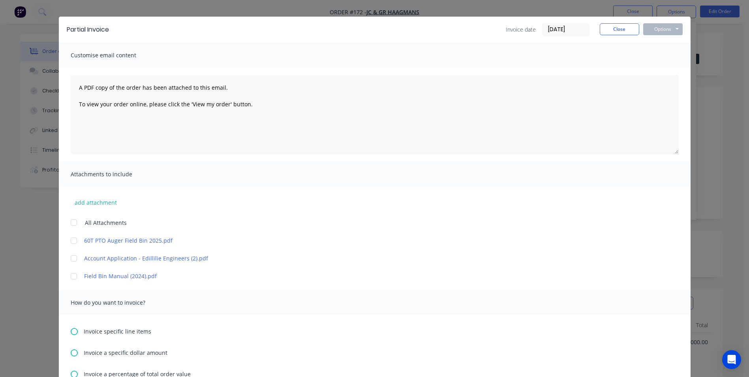
scroll to position [39, 0]
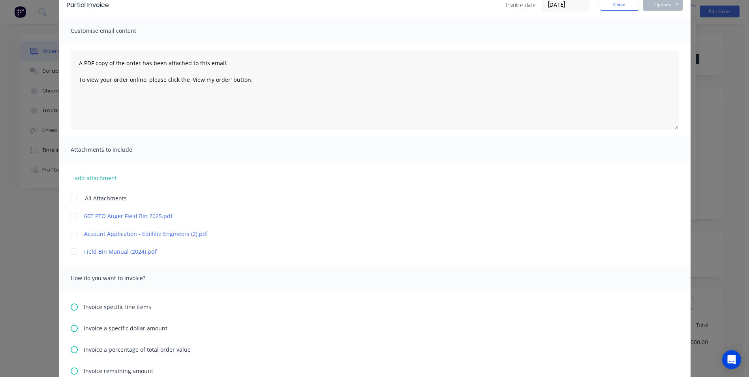
click at [69, 253] on div at bounding box center [74, 252] width 16 height 16
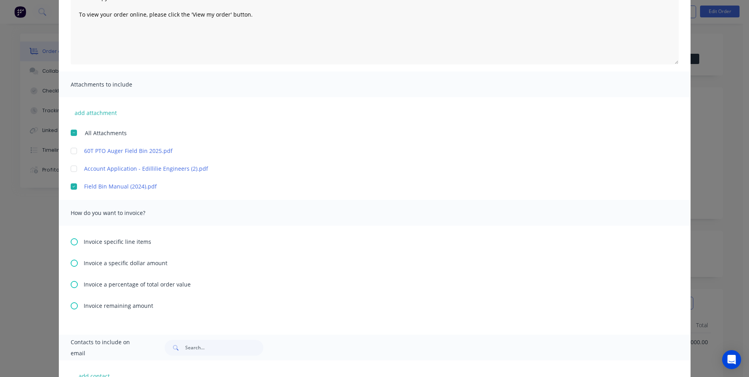
scroll to position [159, 0]
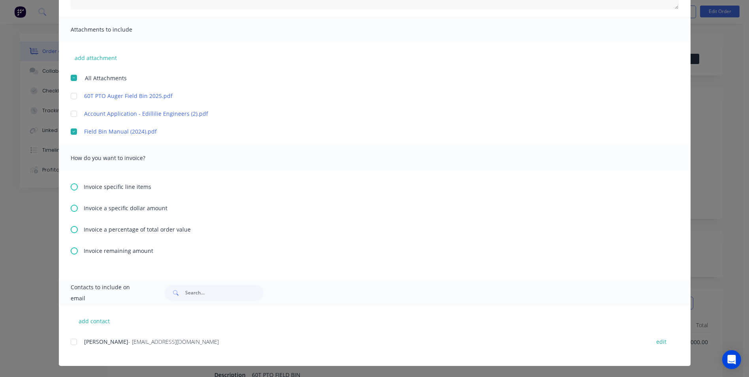
click at [72, 227] on icon at bounding box center [74, 229] width 7 height 7
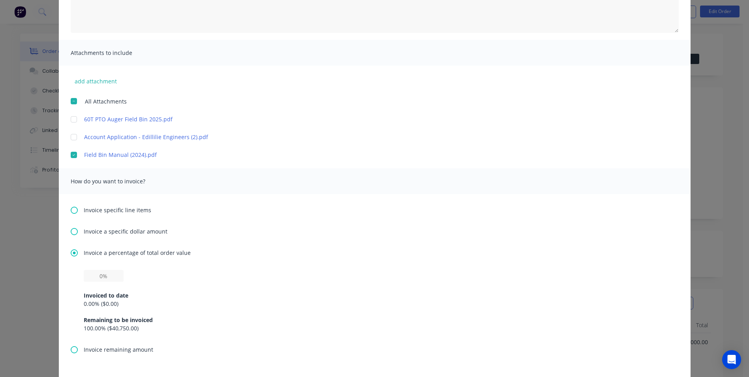
scroll to position [158, 0]
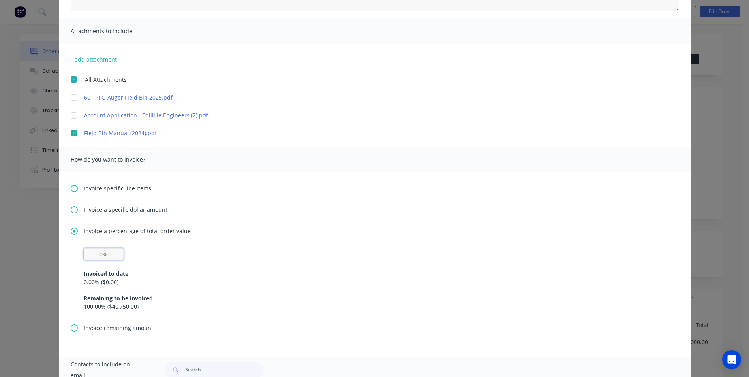
click at [105, 254] on input "text" at bounding box center [104, 254] width 40 height 12
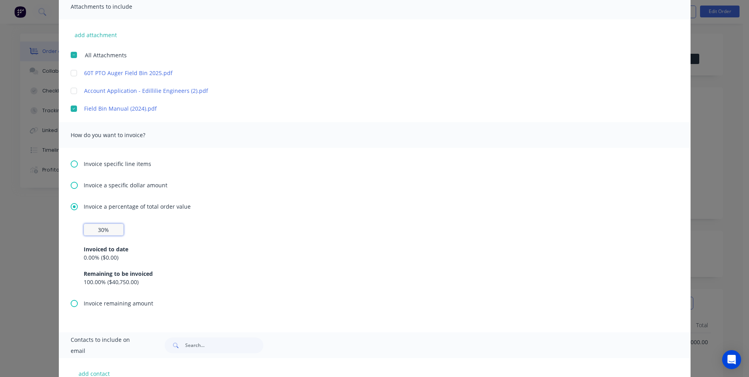
scroll to position [235, 0]
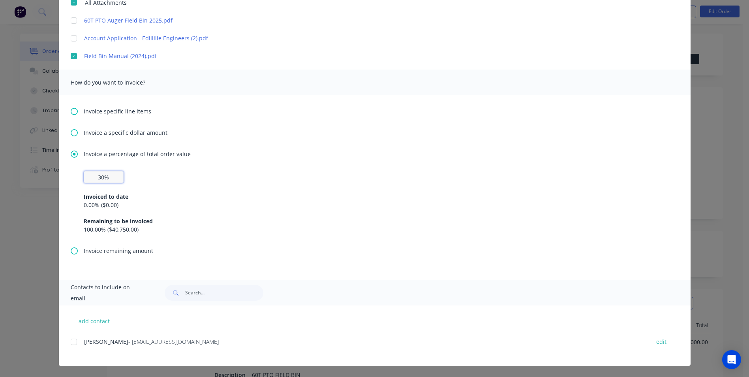
click at [70, 339] on div at bounding box center [74, 341] width 16 height 16
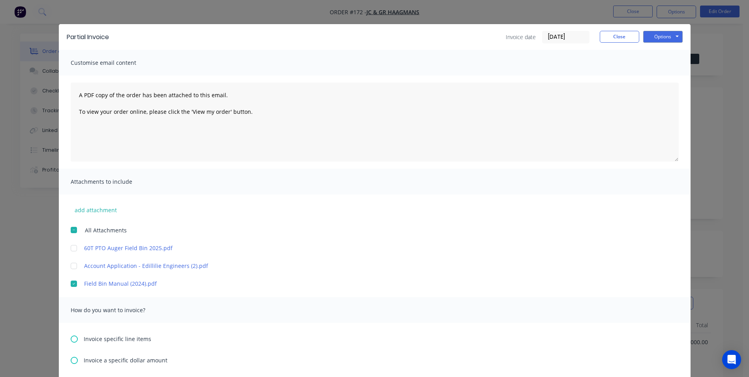
scroll to position [0, 0]
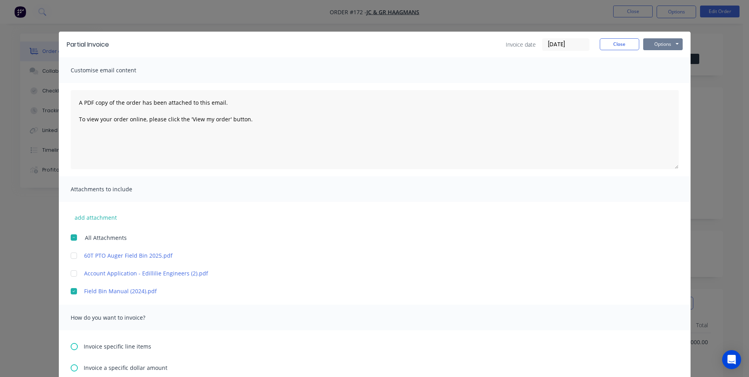
type input "30%"
click at [657, 42] on button "Options" at bounding box center [662, 44] width 39 height 12
click at [665, 87] on button "Email" at bounding box center [668, 84] width 51 height 13
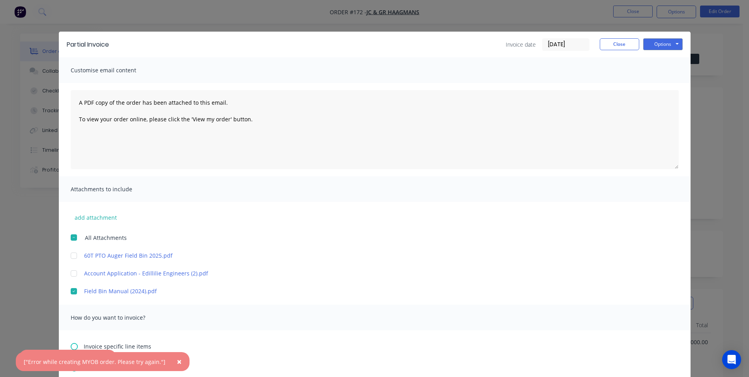
drag, startPoint x: 173, startPoint y: 358, endPoint x: 122, endPoint y: 366, distance: 52.4
click at [177, 358] on span "×" at bounding box center [179, 361] width 5 height 11
drag, startPoint x: 100, startPoint y: 360, endPoint x: 105, endPoint y: 358, distance: 5.1
click at [101, 360] on icon "button" at bounding box center [103, 359] width 5 height 7
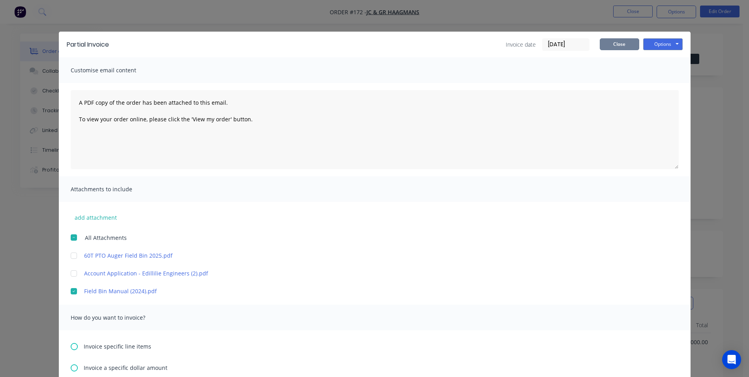
click at [620, 45] on button "Close" at bounding box center [619, 44] width 39 height 12
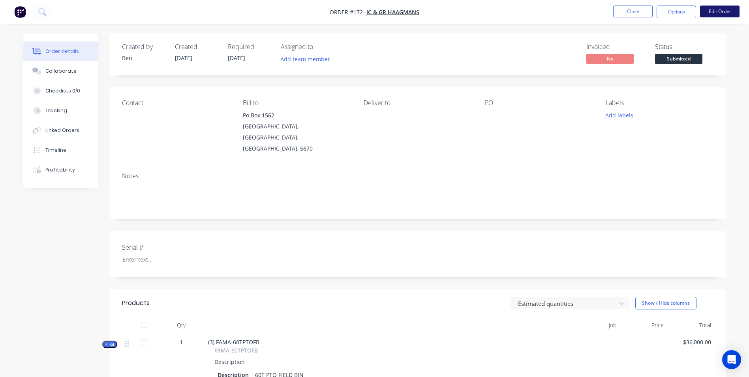
click at [718, 12] on button "Edit Order" at bounding box center [719, 12] width 39 height 12
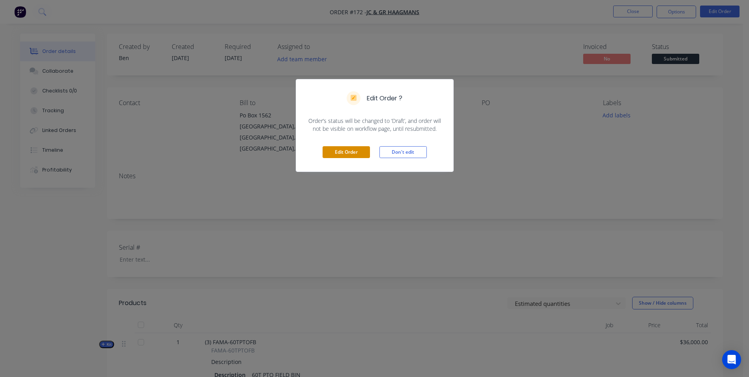
click at [349, 146] on button "Edit Order" at bounding box center [345, 152] width 47 height 12
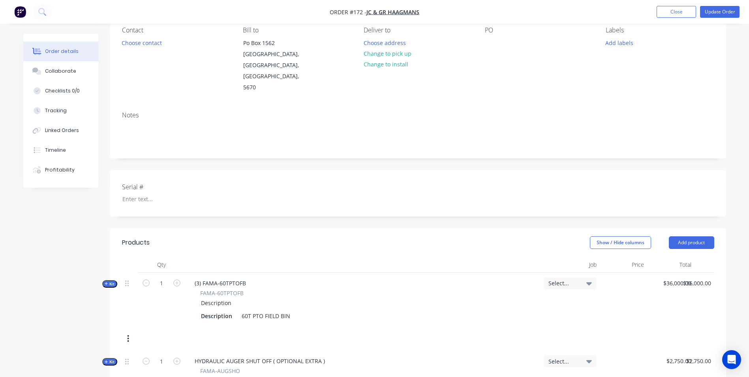
scroll to position [197, 0]
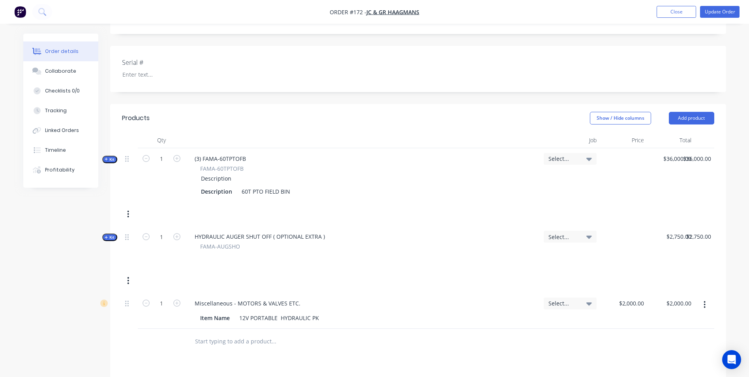
click at [130, 207] on button "button" at bounding box center [128, 214] width 19 height 14
click at [105, 292] on div "Delete" at bounding box center [100, 297] width 61 height 11
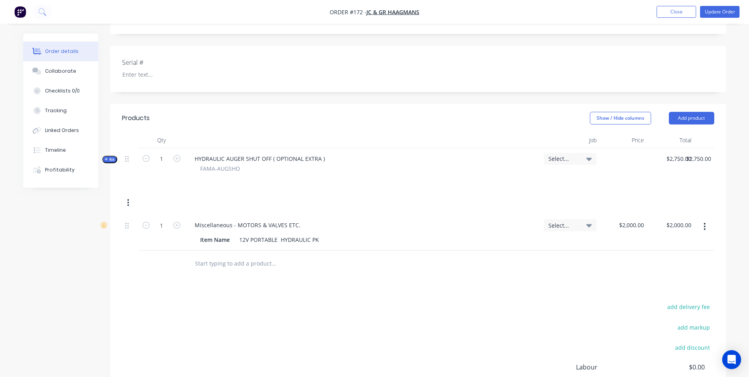
click at [128, 199] on icon "button" at bounding box center [128, 202] width 2 height 7
click at [114, 281] on div "Delete" at bounding box center [100, 286] width 61 height 11
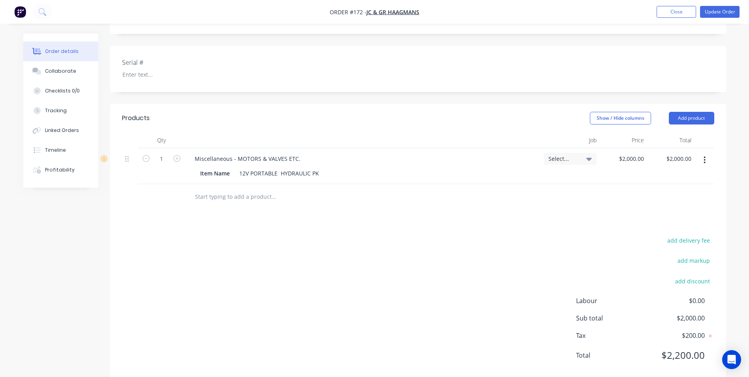
scroll to position [192, 0]
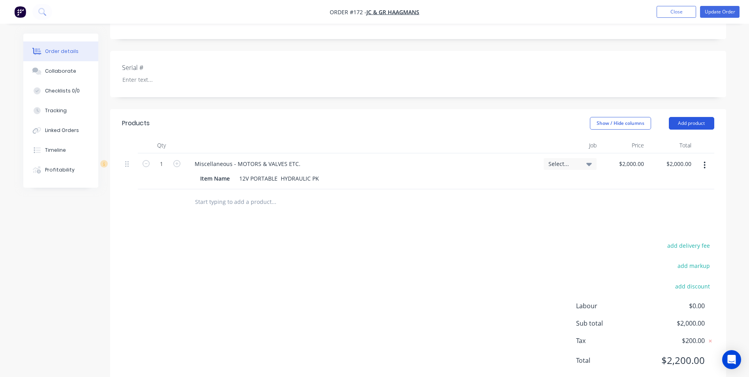
click at [695, 117] on button "Add product" at bounding box center [691, 123] width 45 height 13
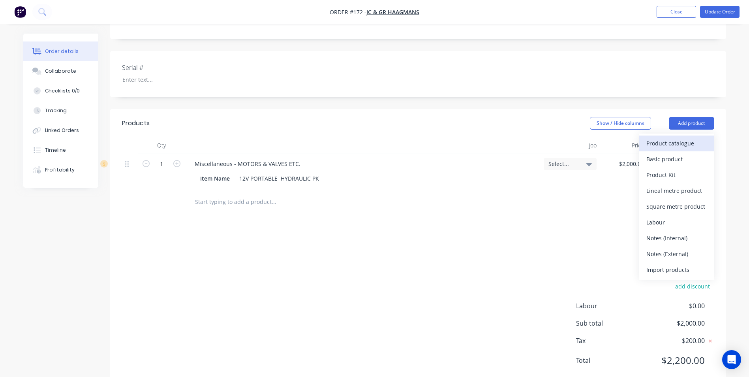
click at [680, 137] on div "Product catalogue" at bounding box center [676, 142] width 61 height 11
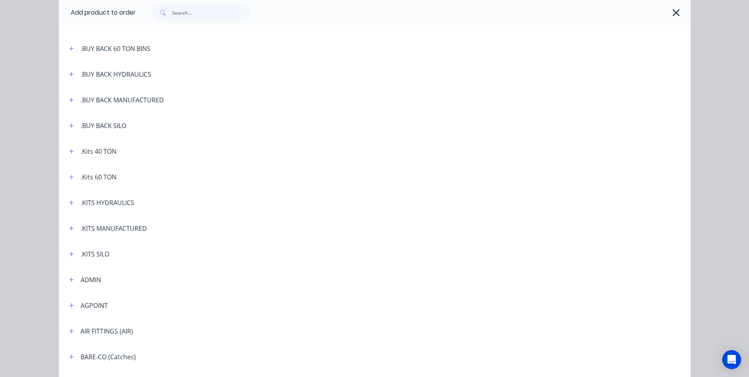
scroll to position [118, 0]
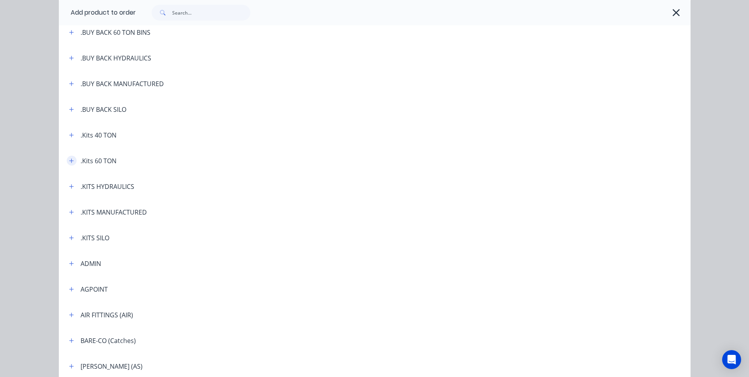
click at [69, 160] on icon "button" at bounding box center [71, 160] width 4 height 4
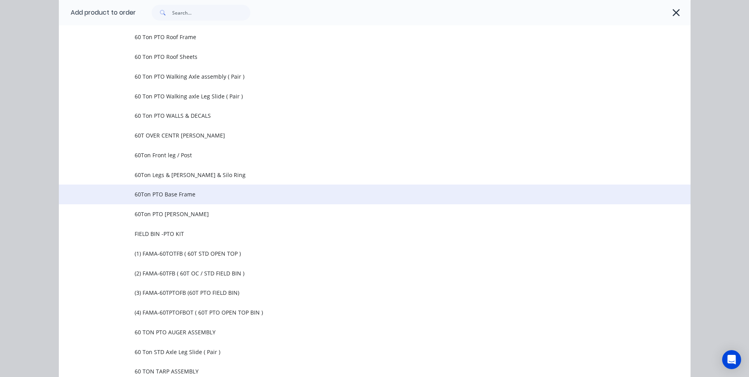
scroll to position [513, 0]
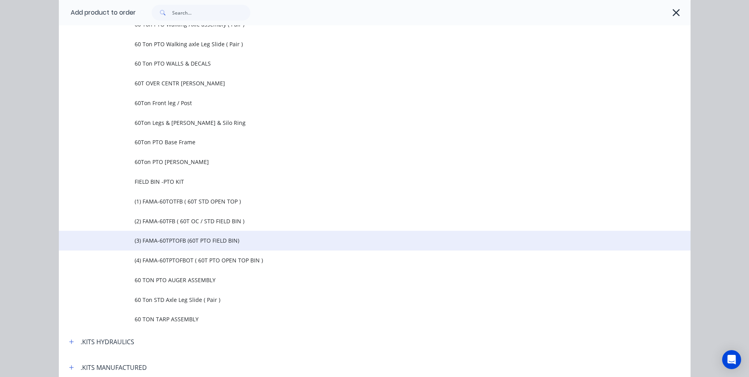
click at [207, 238] on span "(3) FAMA-60TPTOFB (60T PTO FIELD BIN)" at bounding box center [357, 240] width 444 height 8
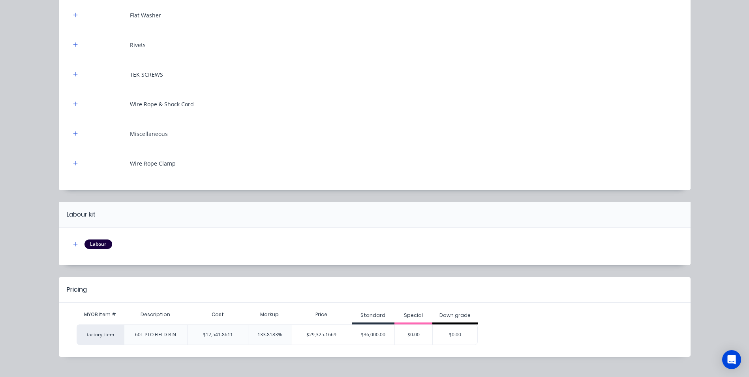
scroll to position [4635, 0]
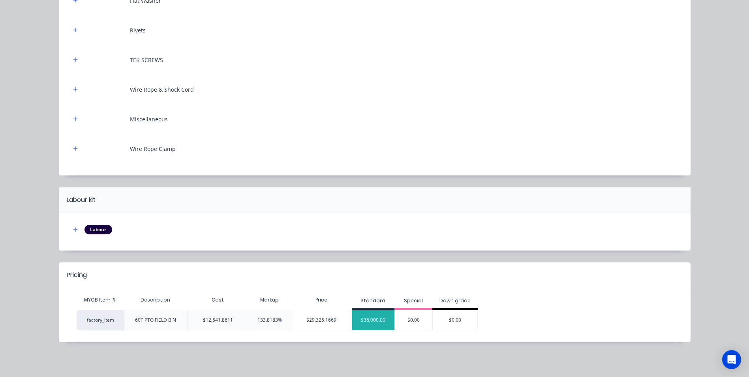
click at [370, 318] on div "$36,000.00" at bounding box center [373, 320] width 43 height 20
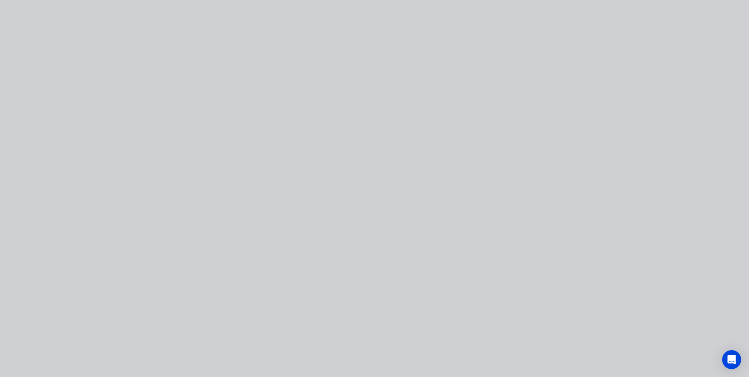
scroll to position [0, 0]
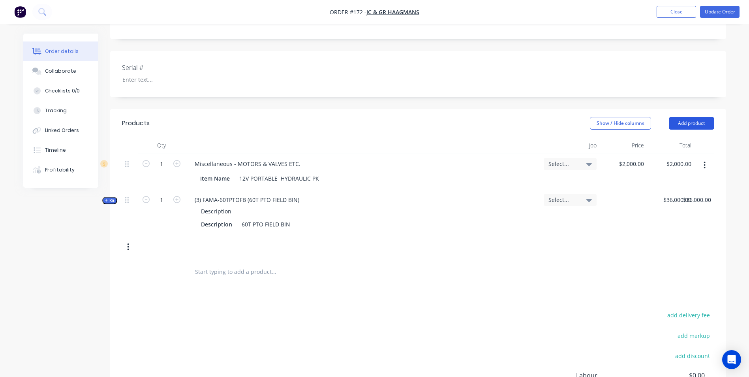
click at [685, 117] on button "Add product" at bounding box center [691, 123] width 45 height 13
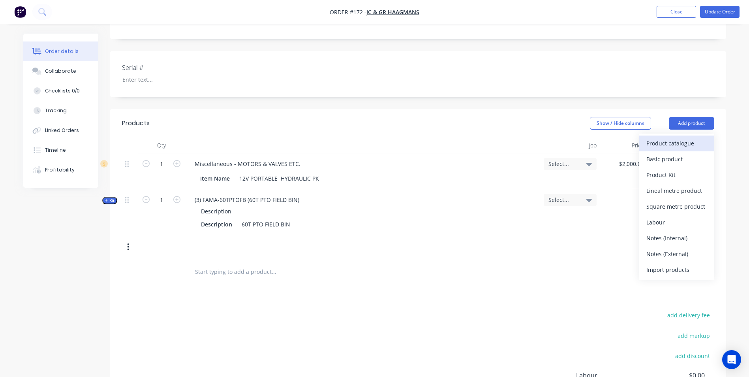
click at [667, 137] on div "Product catalogue" at bounding box center [676, 142] width 61 height 11
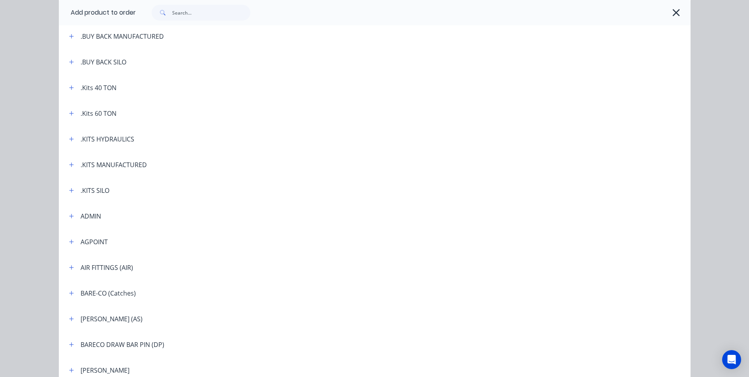
scroll to position [158, 0]
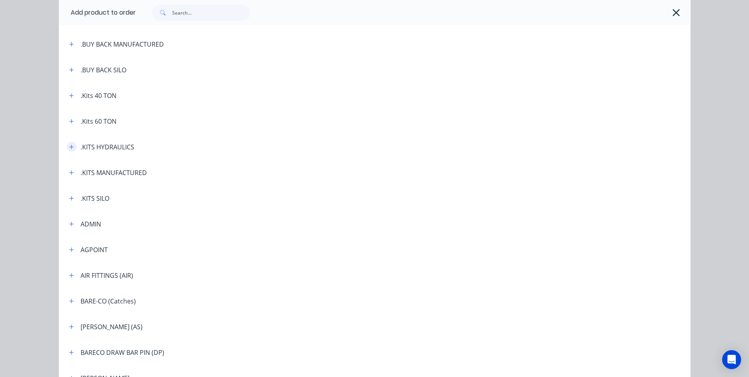
click at [70, 146] on icon "button" at bounding box center [71, 147] width 5 height 6
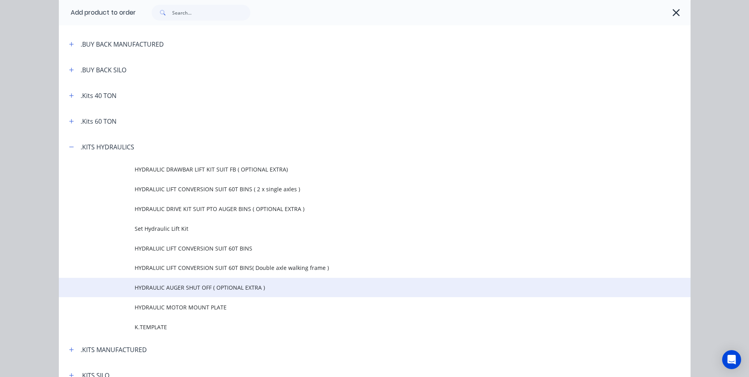
click at [176, 285] on span "HYDRAULIC AUGER SHUT OFF ( OPTIONAL EXTRA )" at bounding box center [357, 287] width 444 height 8
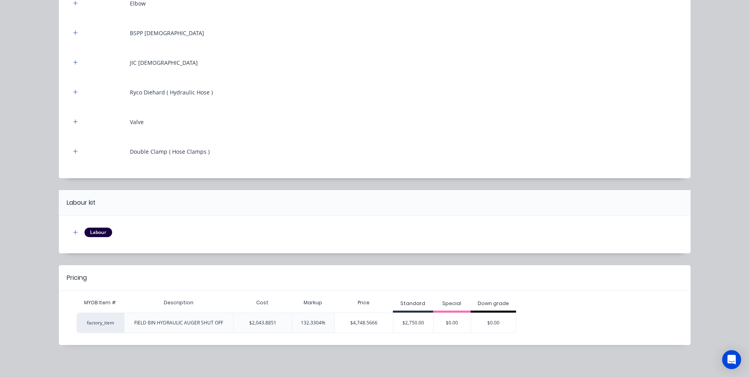
scroll to position [388, 0]
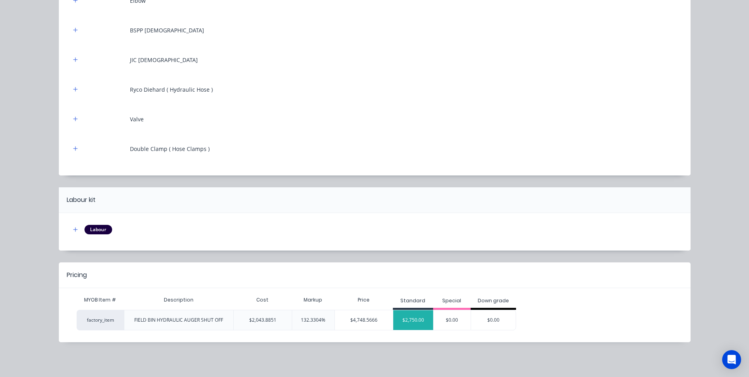
click at [416, 315] on div "$2,750.00" at bounding box center [413, 320] width 40 height 20
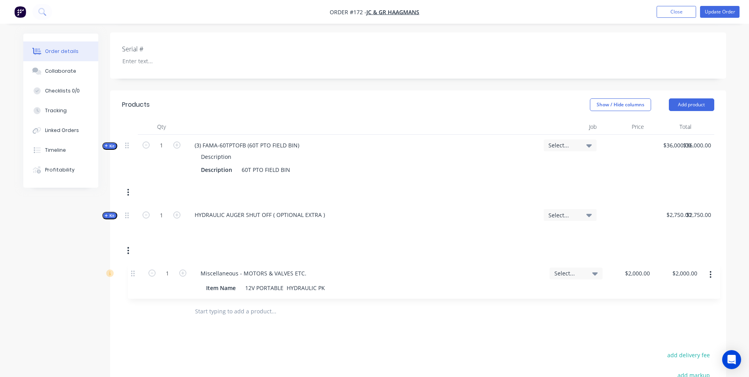
scroll to position [211, 0]
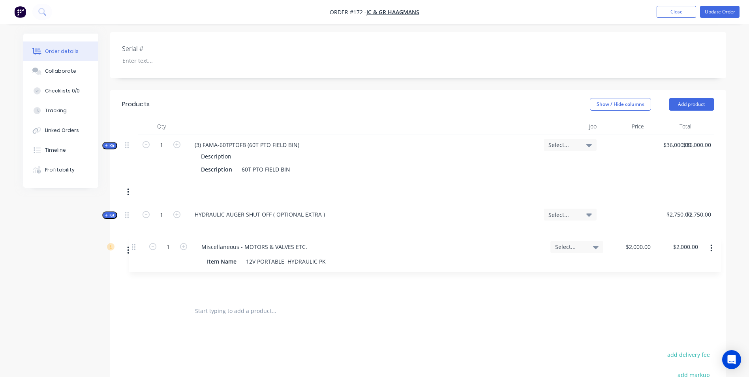
drag, startPoint x: 127, startPoint y: 140, endPoint x: 134, endPoint y: 248, distance: 108.3
click at [134, 248] on div "1 Miscellaneous - MOTORS & VALVES ETC. Item Name 12V PORTABLE HYDRAULIC PK Sele…" at bounding box center [418, 216] width 592 height 164
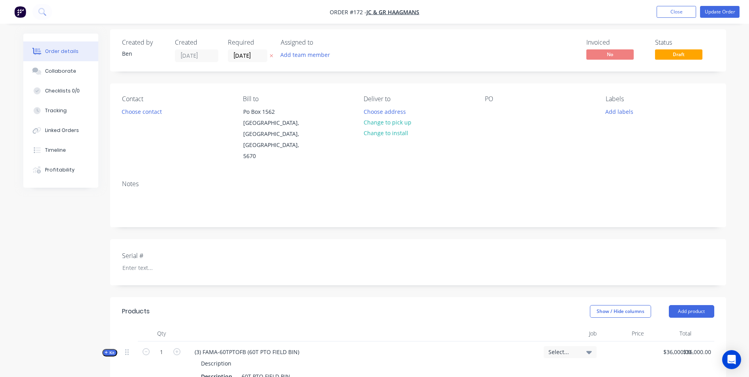
scroll to position [0, 0]
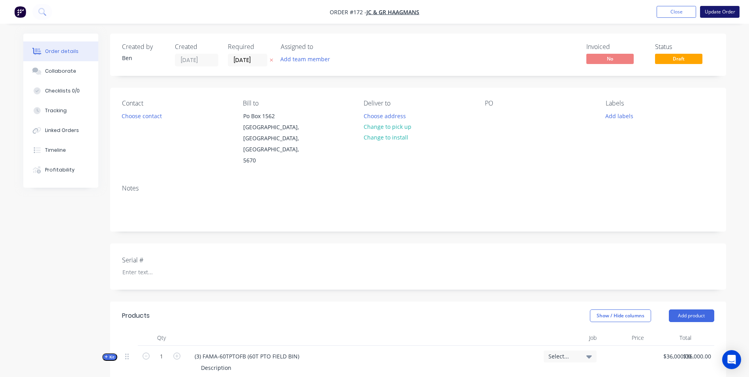
click at [708, 11] on button "Update Order" at bounding box center [719, 12] width 39 height 12
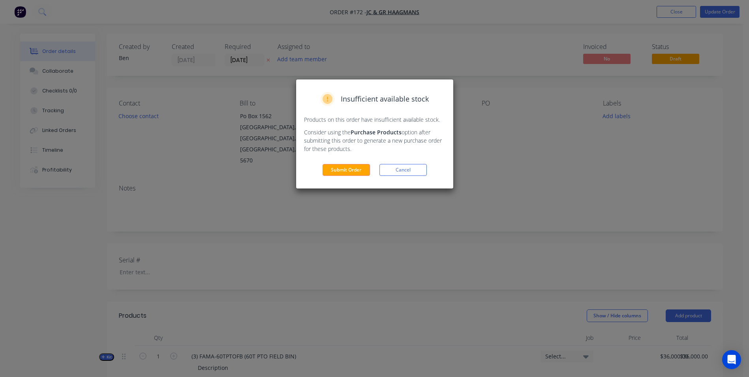
drag, startPoint x: 354, startPoint y: 170, endPoint x: 367, endPoint y: 163, distance: 14.8
click at [354, 169] on button "Submit Order" at bounding box center [345, 170] width 47 height 12
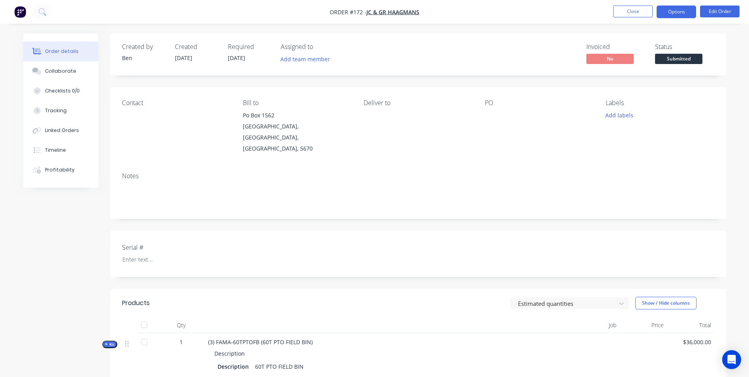
click at [683, 13] on button "Options" at bounding box center [675, 12] width 39 height 13
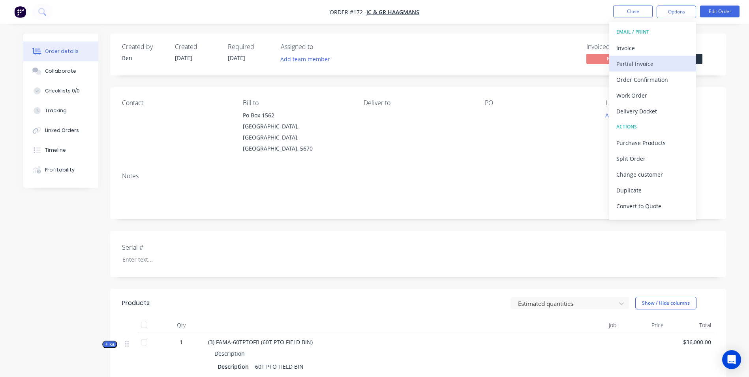
click at [661, 59] on div "Partial Invoice" at bounding box center [652, 63] width 73 height 11
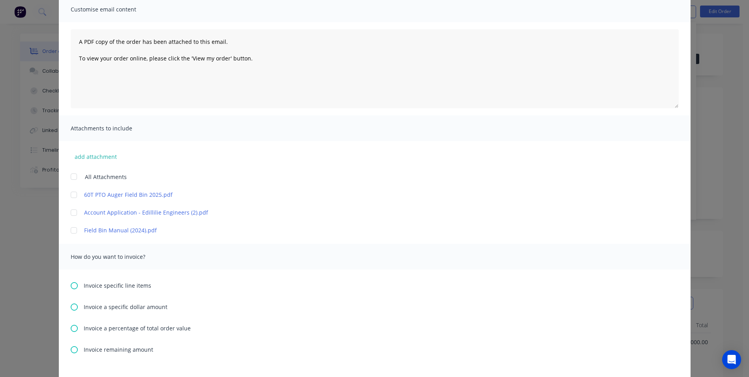
scroll to position [79, 0]
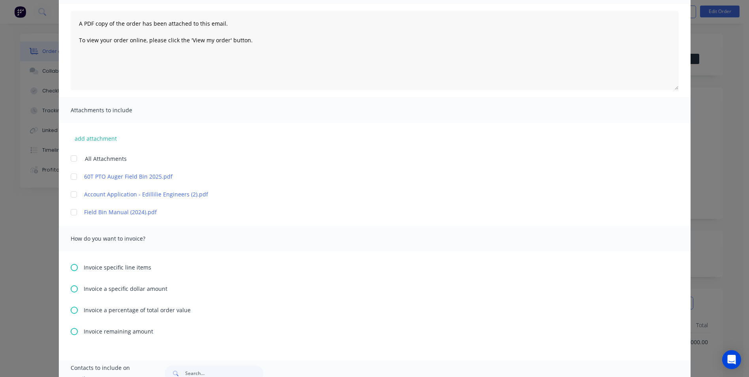
click at [70, 212] on div at bounding box center [74, 212] width 16 height 16
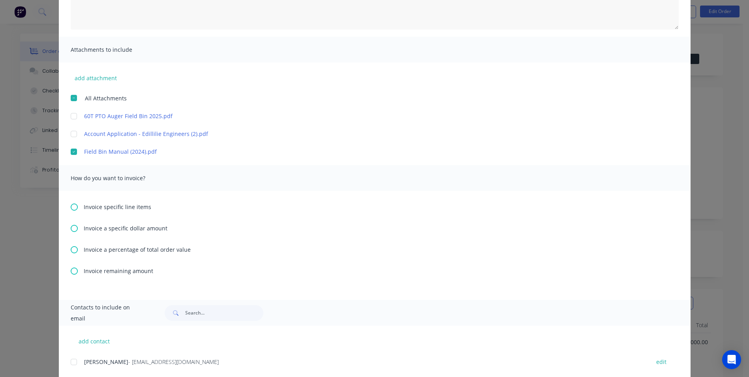
scroll to position [159, 0]
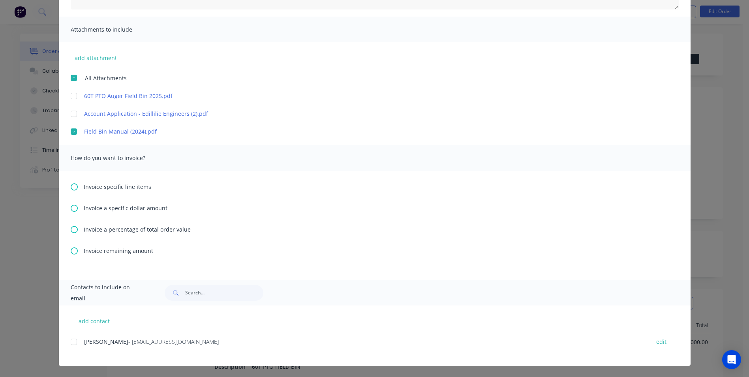
click at [71, 229] on icon at bounding box center [74, 229] width 7 height 7
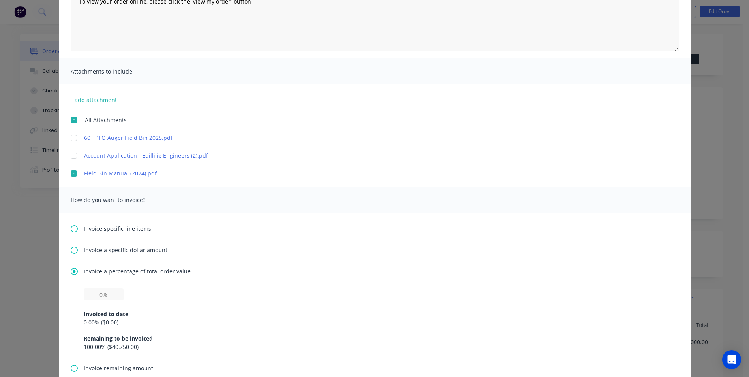
scroll to position [118, 0]
click at [87, 294] on input "text" at bounding box center [104, 293] width 40 height 12
type input "30%"
click at [71, 316] on div "30% Invoiced to date 0.00 % ( $0.00 ) Remaining to be invoiced 100.00 % ( $40,7…" at bounding box center [375, 324] width 608 height 75
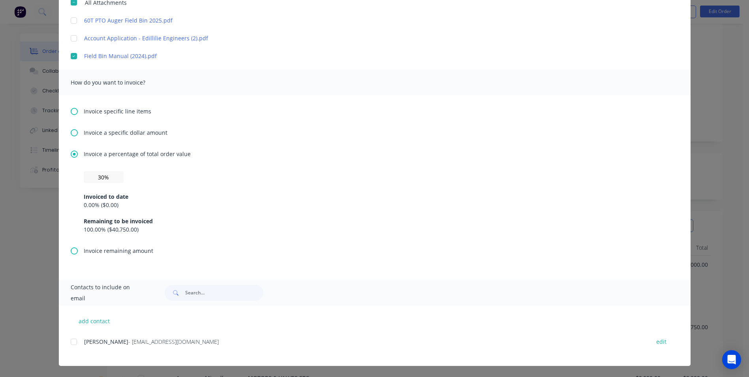
scroll to position [79, 0]
click at [68, 344] on div at bounding box center [74, 341] width 16 height 16
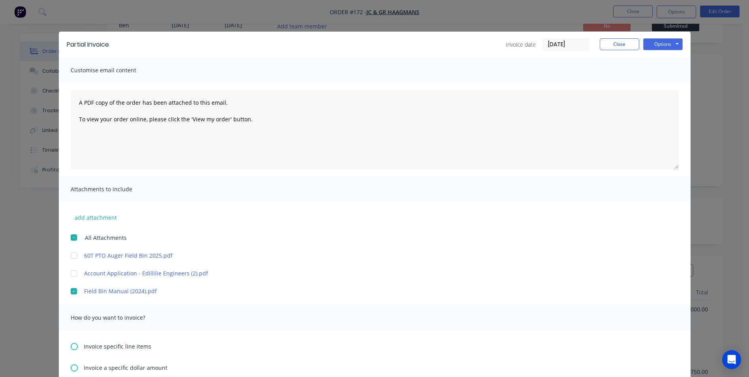
scroll to position [0, 0]
click at [658, 44] on button "Options" at bounding box center [662, 44] width 39 height 12
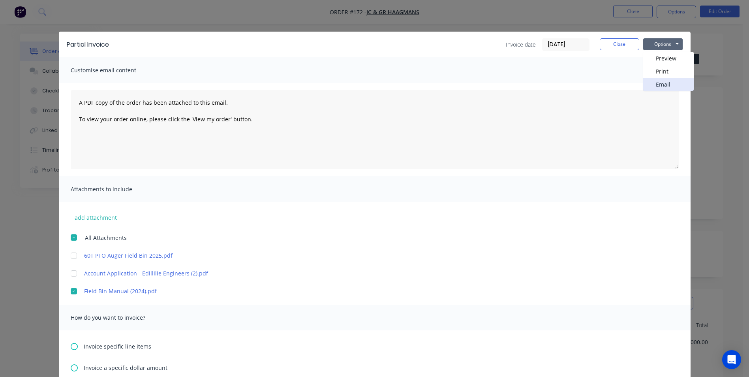
click at [664, 83] on button "Email" at bounding box center [668, 84] width 51 height 13
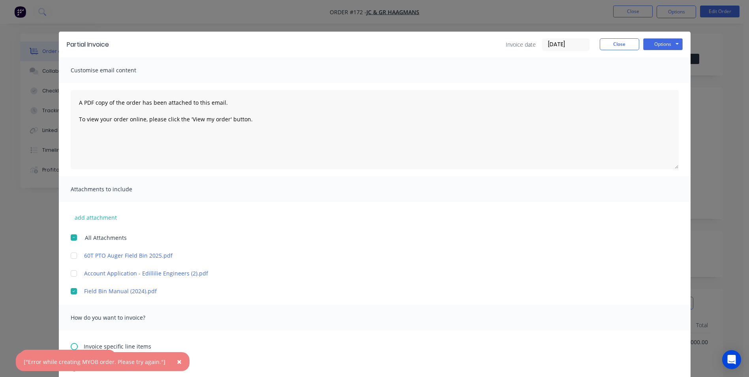
drag, startPoint x: 175, startPoint y: 358, endPoint x: 155, endPoint y: 360, distance: 20.2
click at [177, 358] on span "×" at bounding box center [179, 361] width 5 height 11
click at [102, 362] on icon "button" at bounding box center [103, 359] width 5 height 7
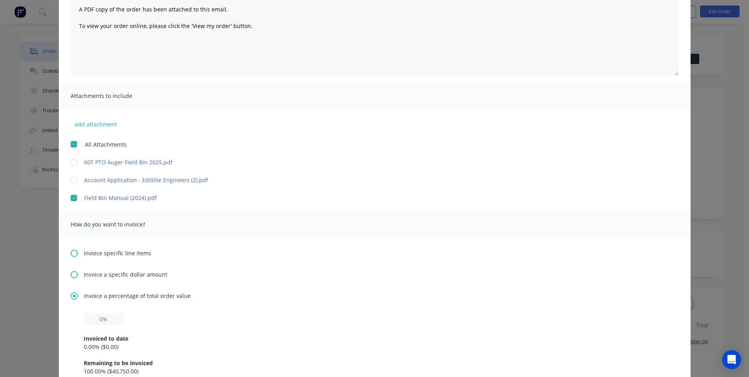
scroll to position [118, 0]
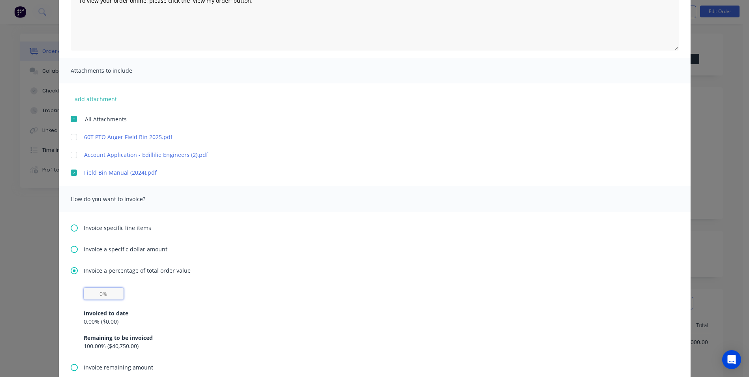
click at [99, 296] on input "text" at bounding box center [104, 293] width 40 height 12
type input "30%"
click at [333, 279] on div "Invoice a percentage of total order value 30% Invoiced to date 0.00 % ( $0.00 )…" at bounding box center [375, 314] width 608 height 97
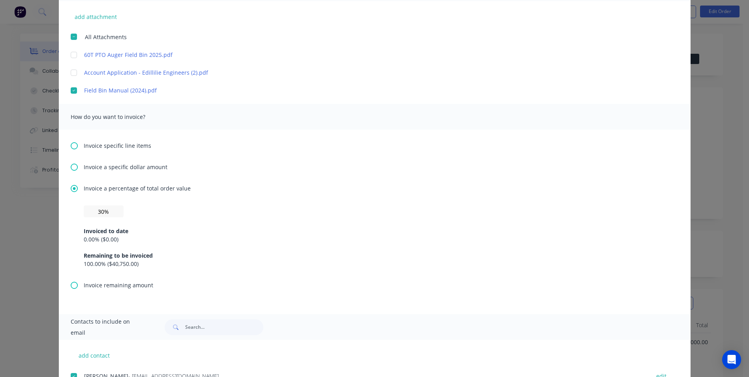
scroll to position [37, 0]
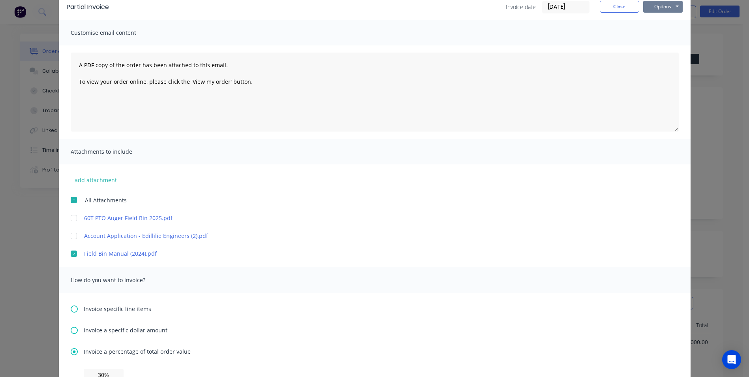
click at [651, 9] on button "Options" at bounding box center [662, 7] width 39 height 12
click at [662, 43] on button "Email" at bounding box center [668, 46] width 51 height 13
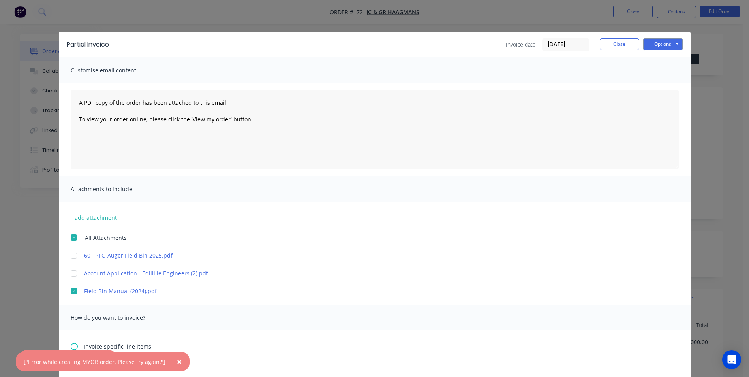
click at [617, 37] on div "Partial Invoice Invoice date 27/09/25 Close Options Preview Print Email" at bounding box center [374, 45] width 631 height 26
click at [612, 46] on button "Close" at bounding box center [619, 44] width 39 height 12
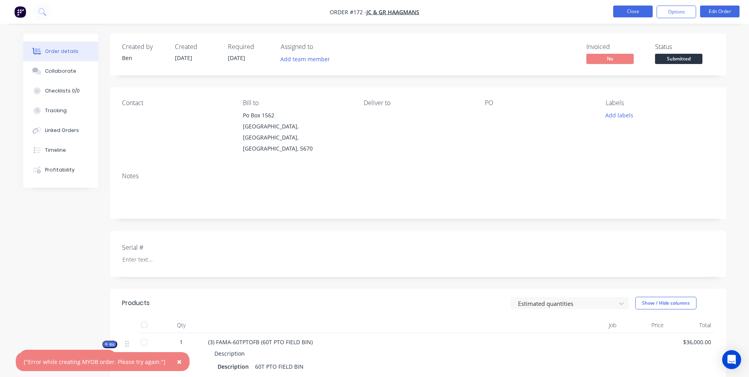
click at [632, 12] on button "Close" at bounding box center [632, 12] width 39 height 12
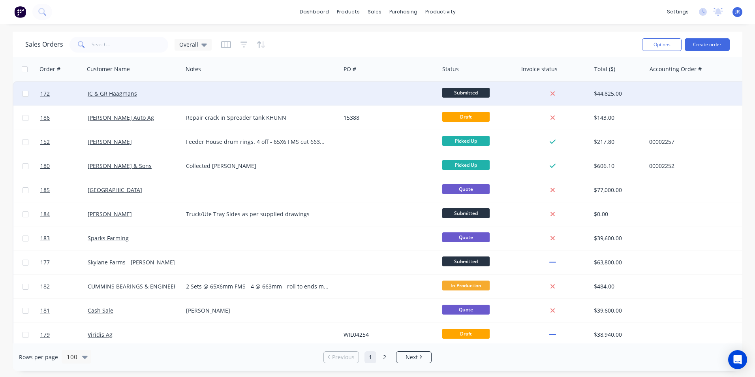
click at [340, 89] on div at bounding box center [261, 94] width 157 height 24
click at [356, 95] on div at bounding box center [389, 94] width 98 height 24
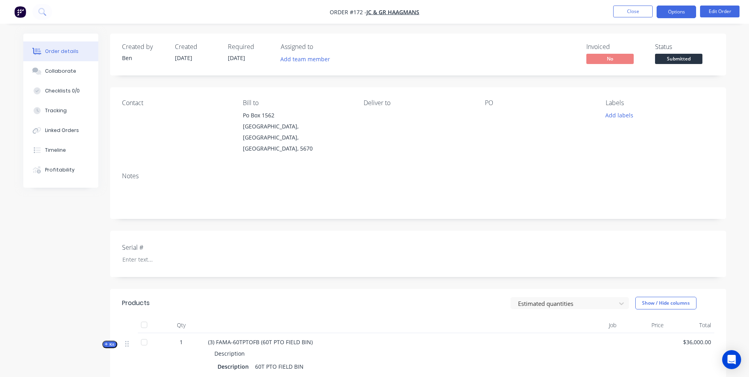
click at [675, 11] on button "Options" at bounding box center [675, 12] width 39 height 13
click at [645, 12] on button "Close" at bounding box center [632, 12] width 39 height 12
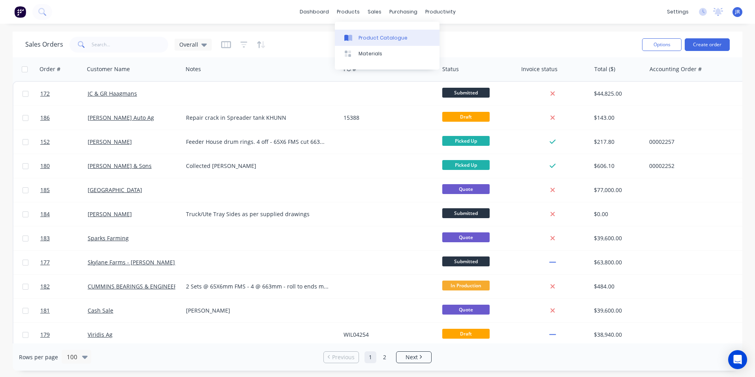
click at [357, 34] on link "Product Catalogue" at bounding box center [387, 38] width 105 height 16
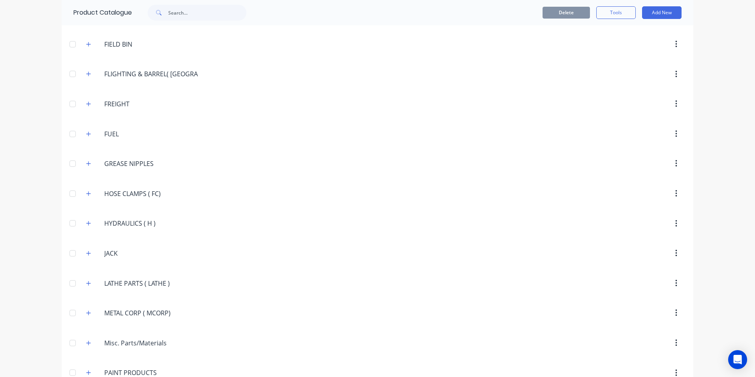
scroll to position [1263, 0]
click at [86, 222] on icon "button" at bounding box center [88, 220] width 5 height 6
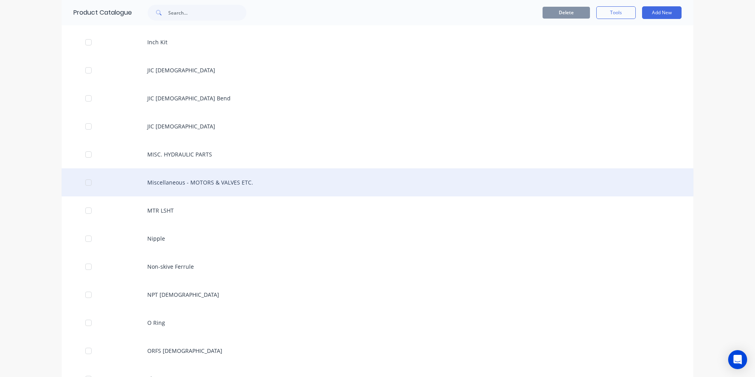
scroll to position [1894, 0]
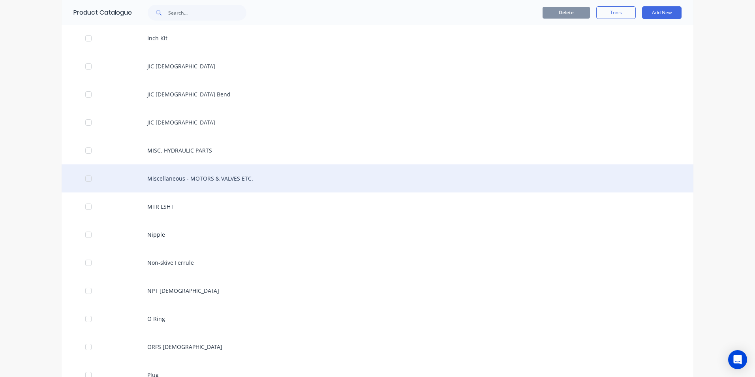
click at [192, 182] on div "Miscellaneous - MOTORS & VALVES ETC." at bounding box center [377, 178] width 631 height 28
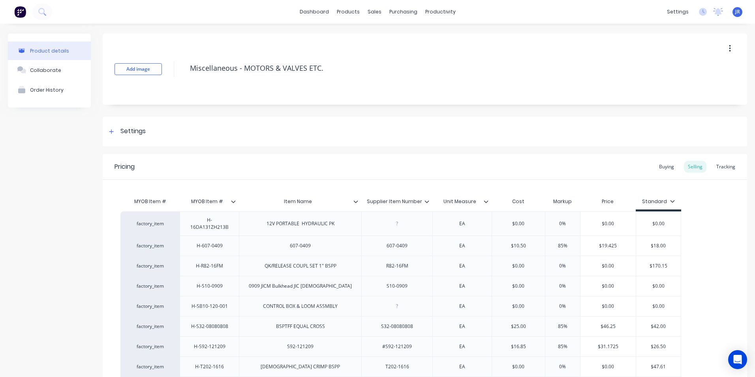
type textarea "x"
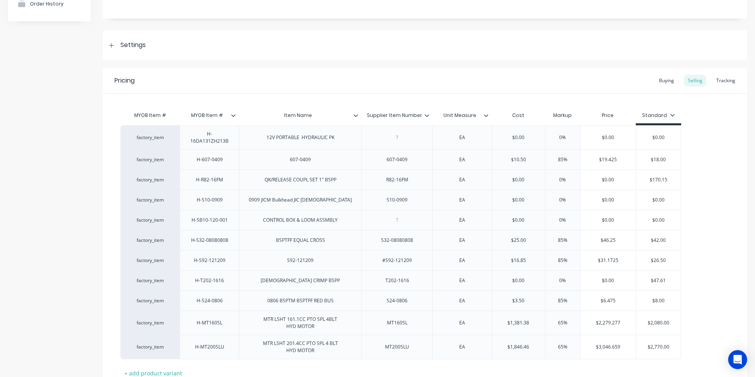
scroll to position [118, 0]
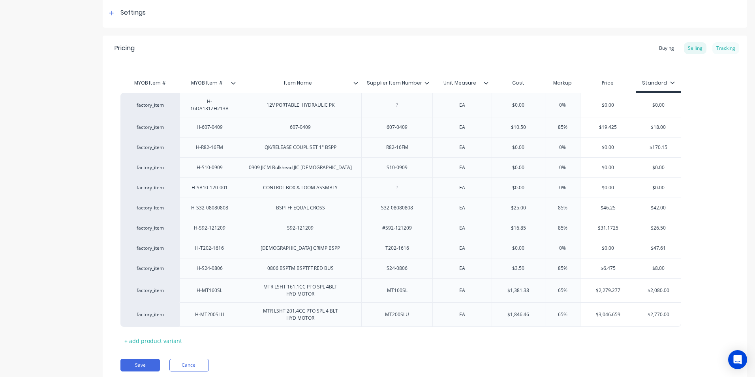
click at [721, 49] on div "Tracking" at bounding box center [725, 48] width 27 height 12
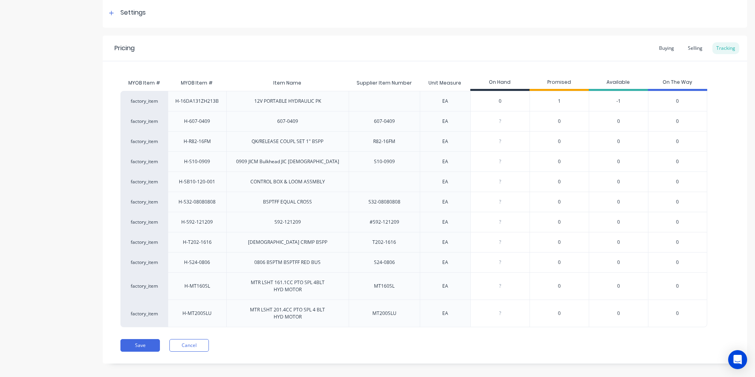
click at [511, 99] on input "0" at bounding box center [499, 100] width 59 height 7
type input "01"
type textarea "x"
click at [519, 103] on input "01" at bounding box center [499, 100] width 59 height 7
type input "01"
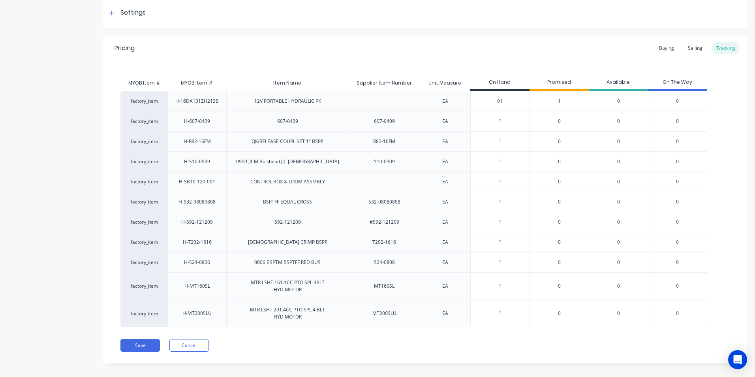
type input "0"
click at [520, 121] on input "0" at bounding box center [499, 121] width 59 height 7
click at [150, 344] on button "Save" at bounding box center [139, 345] width 39 height 13
type textarea "x"
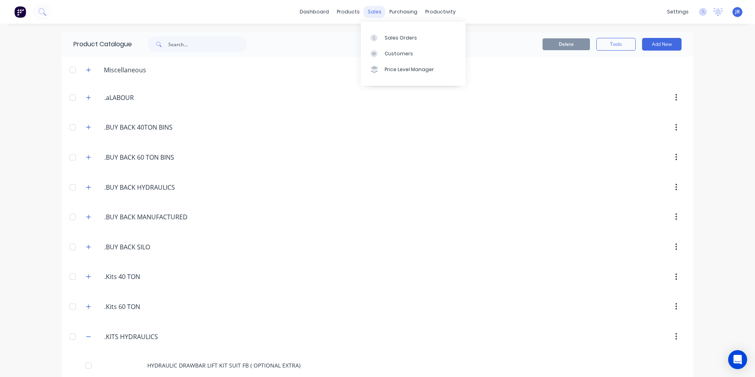
click at [364, 13] on div "sales" at bounding box center [374, 12] width 22 height 12
click at [371, 13] on div "sales" at bounding box center [374, 12] width 22 height 12
click at [387, 39] on div "Sales Orders" at bounding box center [400, 37] width 32 height 7
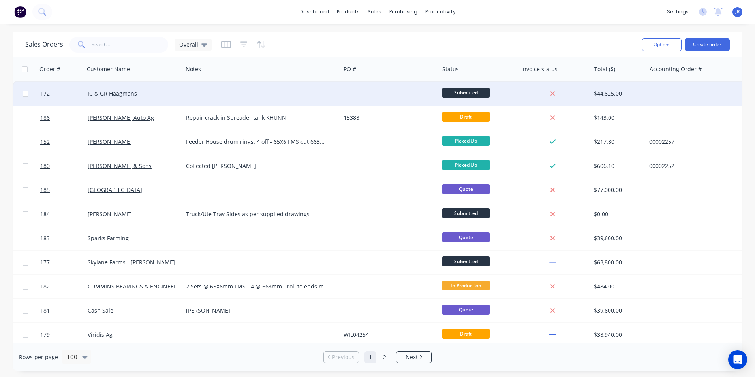
click at [358, 94] on div at bounding box center [389, 94] width 98 height 24
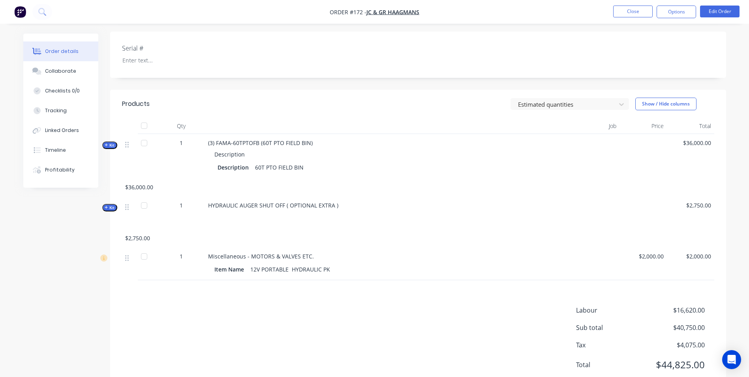
scroll to position [206, 0]
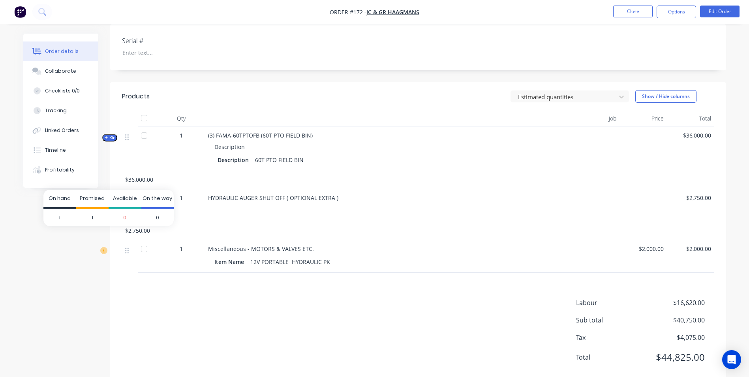
click at [102, 247] on icon at bounding box center [103, 250] width 7 height 7
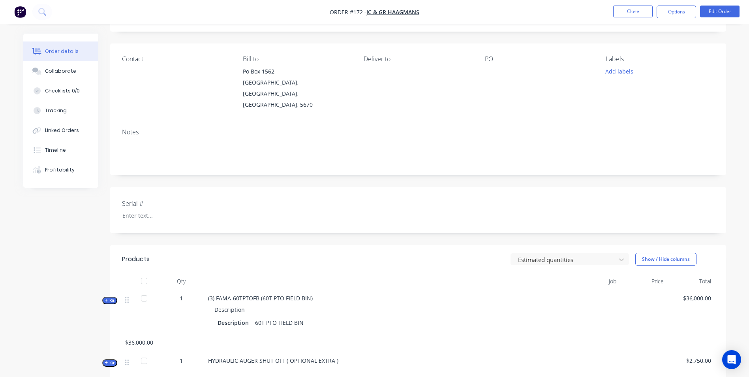
scroll to position [0, 0]
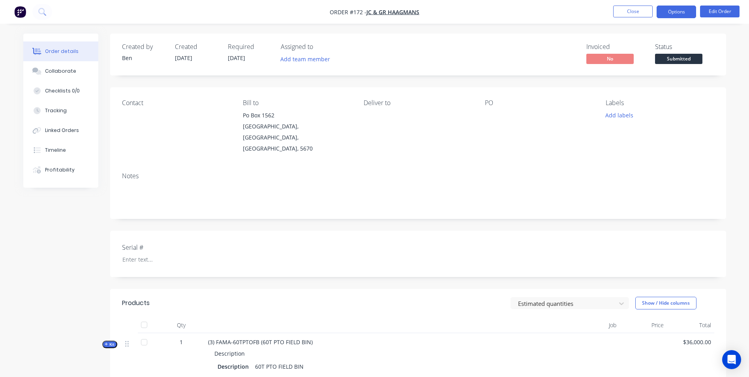
click at [684, 9] on button "Options" at bounding box center [675, 12] width 39 height 13
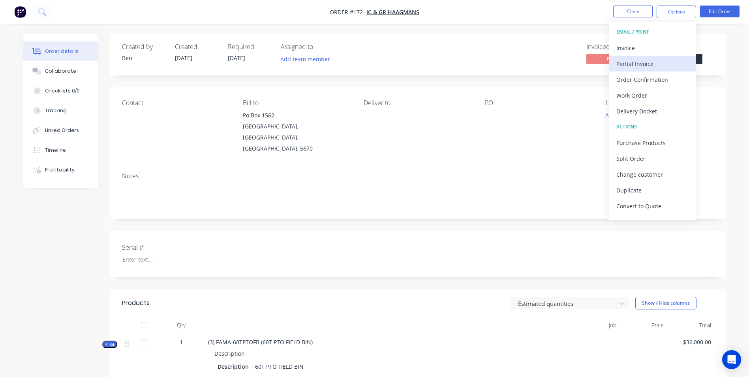
click at [654, 62] on div "Partial Invoice" at bounding box center [652, 63] width 73 height 11
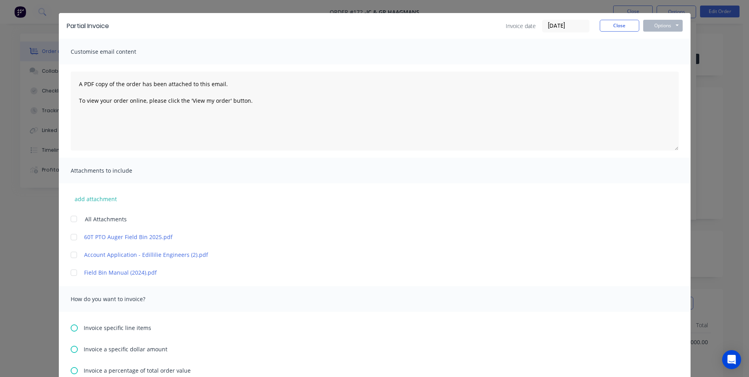
scroll to position [118, 0]
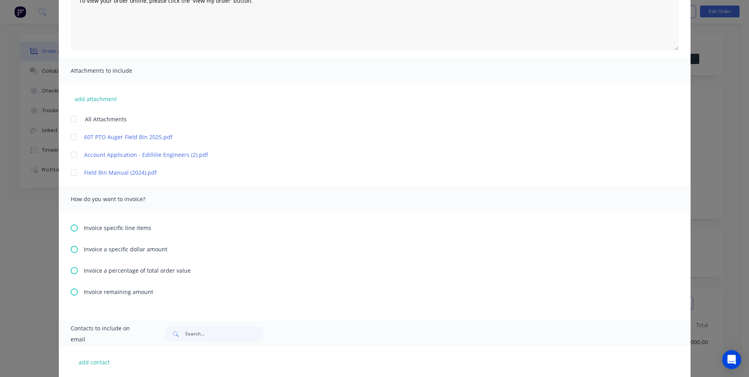
click at [71, 176] on div at bounding box center [74, 173] width 16 height 16
click at [74, 268] on icon at bounding box center [74, 270] width 7 height 7
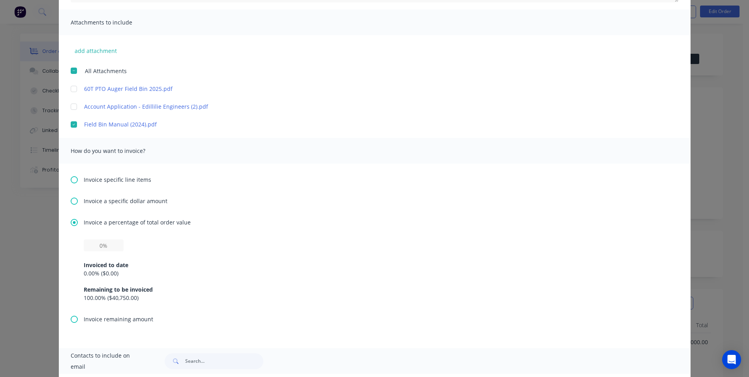
scroll to position [235, 0]
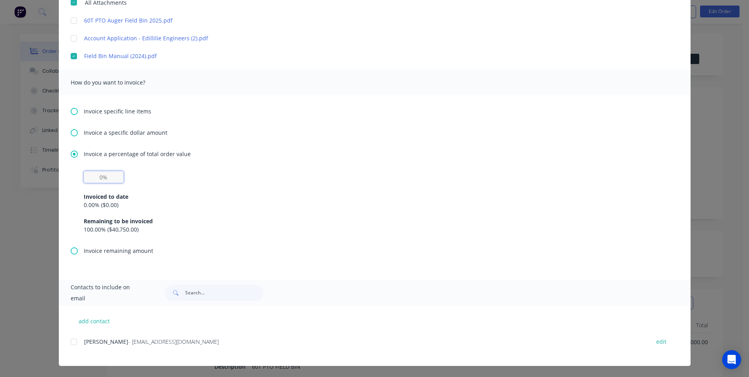
click at [101, 181] on input "text" at bounding box center [104, 177] width 40 height 12
click at [69, 339] on div at bounding box center [74, 341] width 16 height 16
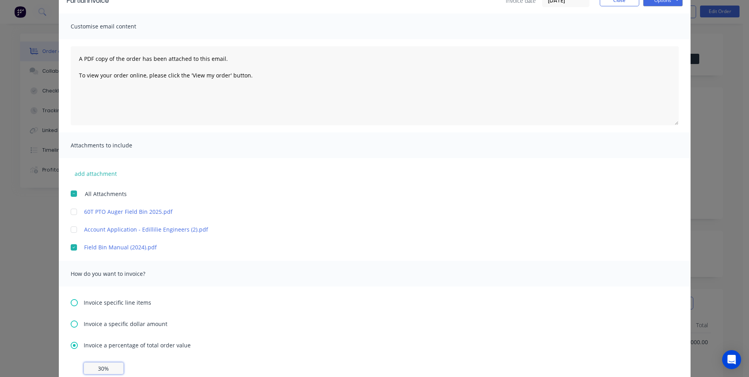
scroll to position [0, 0]
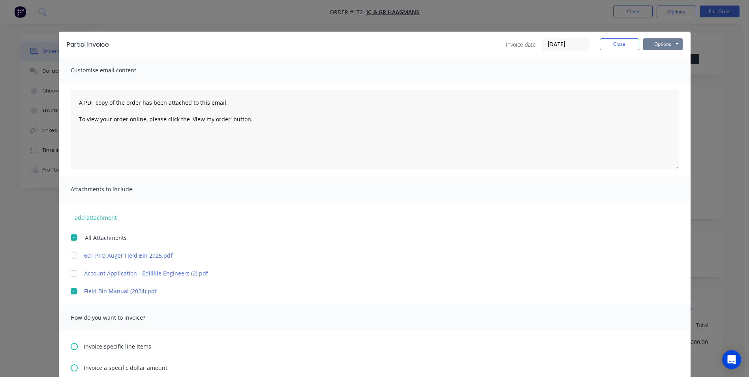
type input "30%"
click at [655, 46] on button "Options" at bounding box center [662, 44] width 39 height 12
click at [659, 86] on button "Email" at bounding box center [668, 84] width 51 height 13
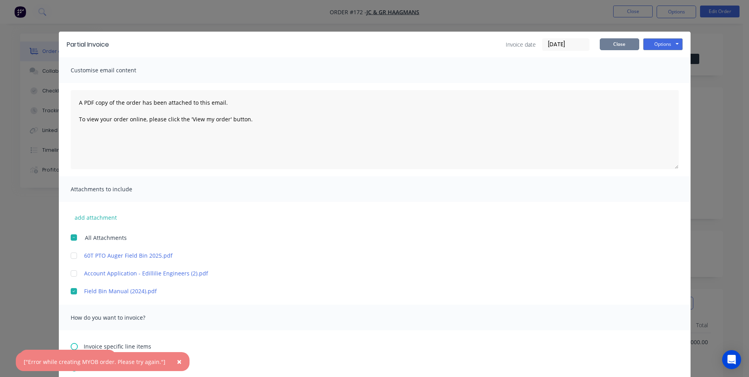
click at [622, 42] on button "Close" at bounding box center [619, 44] width 39 height 12
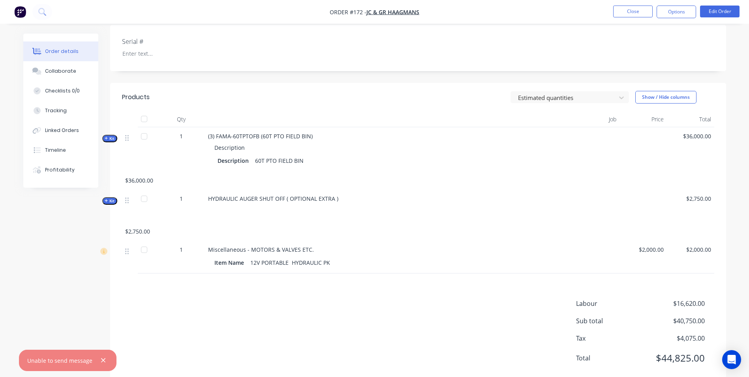
scroll to position [206, 0]
click at [719, 9] on button "Edit Order" at bounding box center [719, 12] width 39 height 12
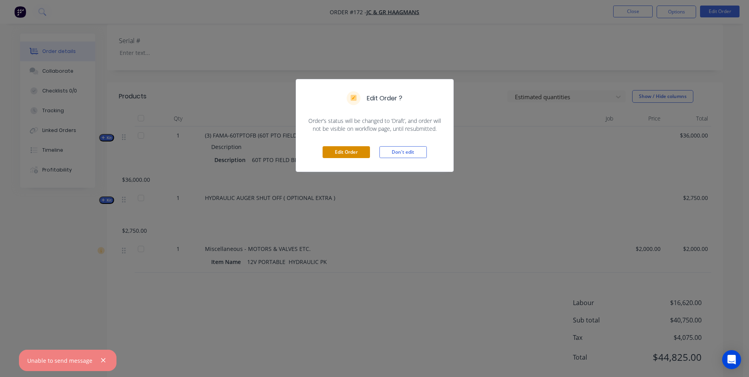
click at [346, 152] on button "Edit Order" at bounding box center [345, 152] width 47 height 12
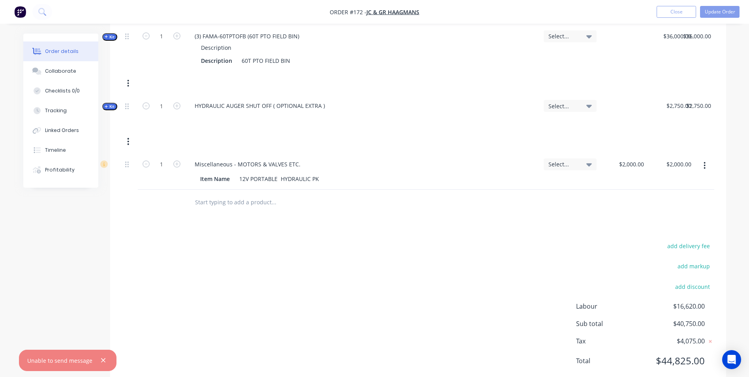
scroll to position [320, 0]
click at [704, 161] on icon "button" at bounding box center [704, 165] width 2 height 9
click at [669, 227] on div "Delete" at bounding box center [676, 232] width 61 height 11
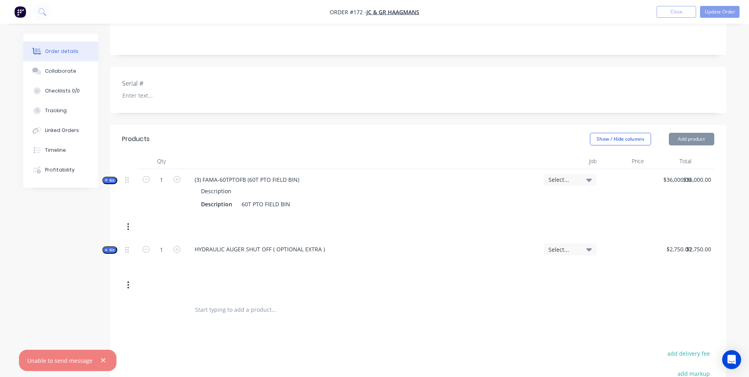
scroll to position [166, 0]
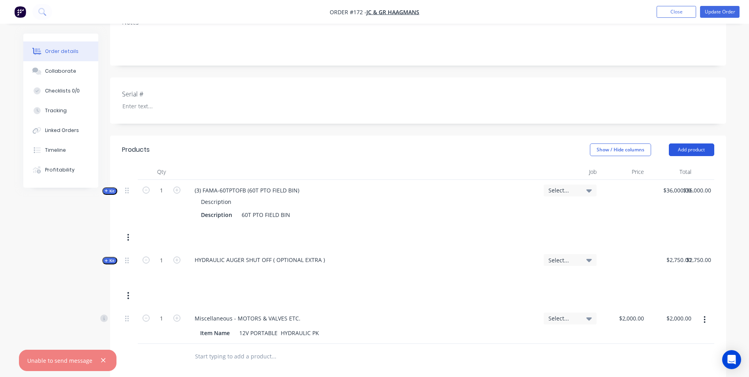
click at [697, 143] on button "Add product" at bounding box center [691, 149] width 45 height 13
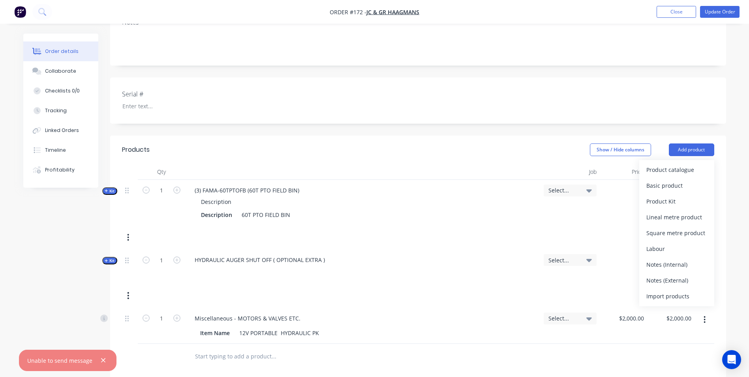
drag, startPoint x: 99, startPoint y: 360, endPoint x: 97, endPoint y: 356, distance: 4.3
click at [98, 359] on button "button" at bounding box center [103, 360] width 10 height 10
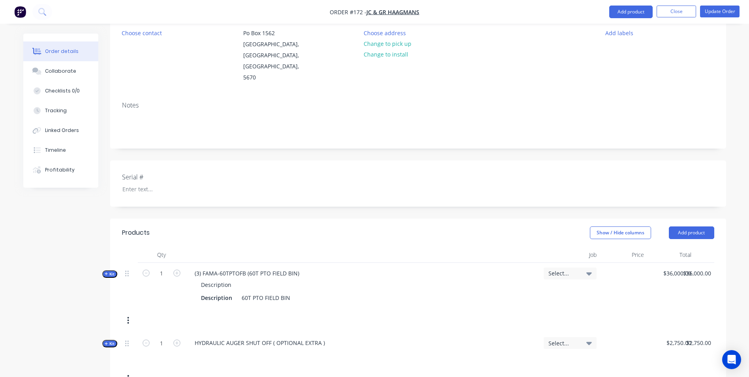
scroll to position [44, 0]
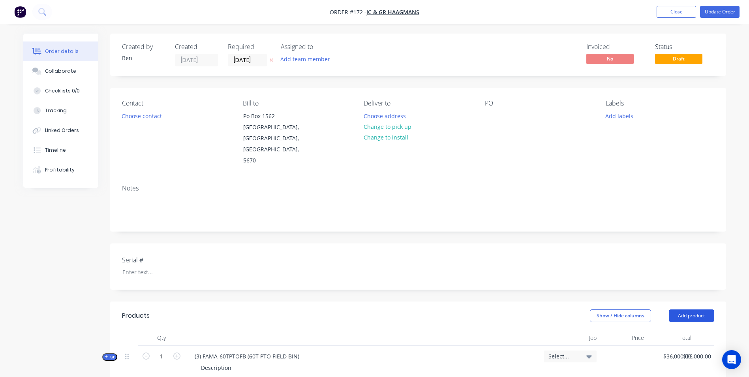
click at [696, 309] on button "Add product" at bounding box center [691, 315] width 45 height 13
click at [667, 330] on div "Product catalogue" at bounding box center [676, 335] width 61 height 11
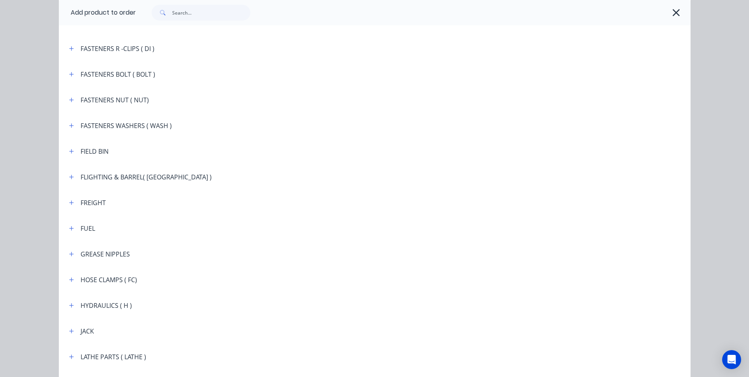
scroll to position [789, 0]
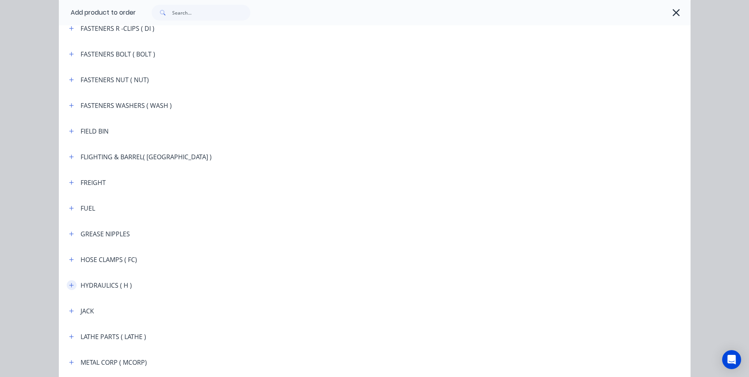
click at [69, 283] on icon "button" at bounding box center [71, 285] width 5 height 6
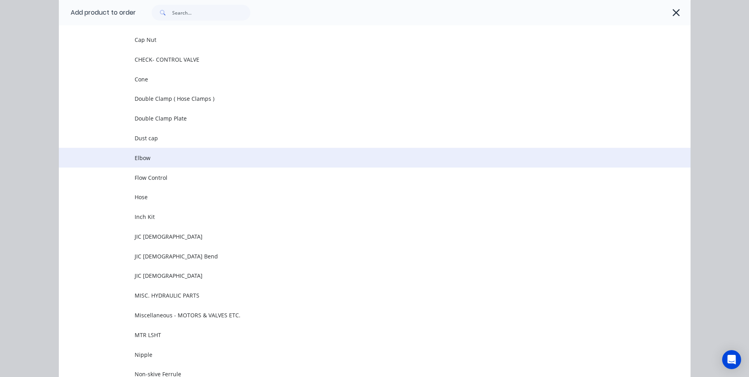
scroll to position [1184, 0]
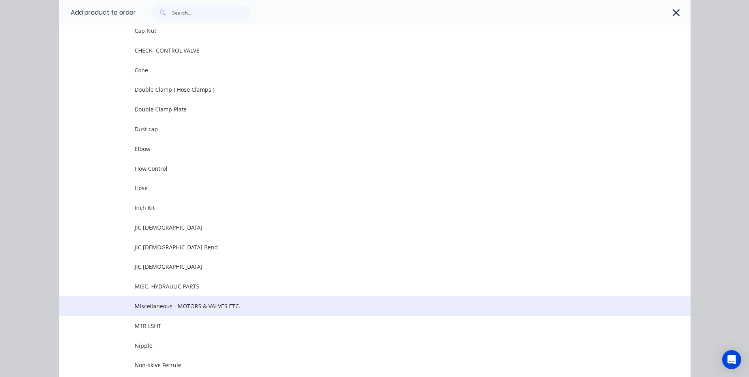
click at [208, 303] on span "Miscellaneous - MOTORS & VALVES ETC." at bounding box center [357, 306] width 444 height 8
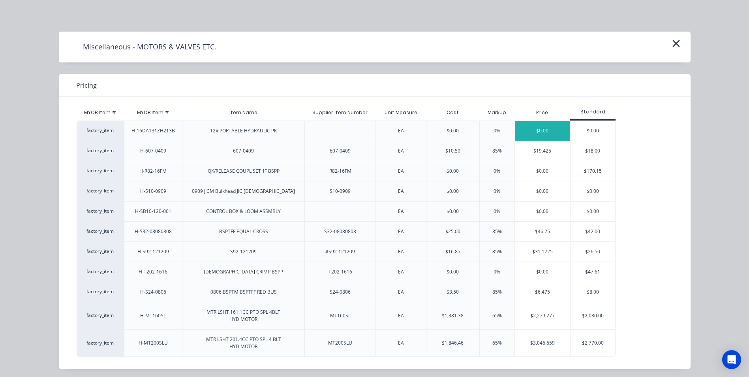
click at [533, 132] on div "$0.00" at bounding box center [542, 131] width 55 height 20
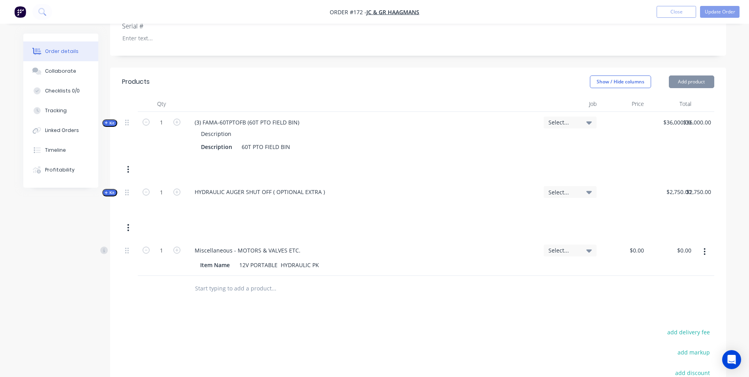
scroll to position [237, 0]
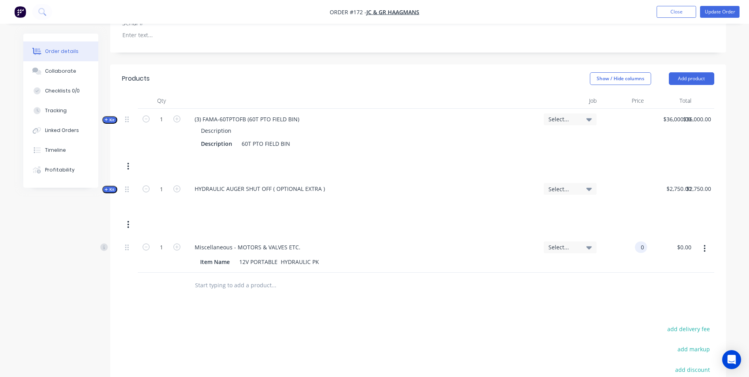
click at [638, 241] on input "0" at bounding box center [642, 246] width 9 height 11
type input "$2,000.00"
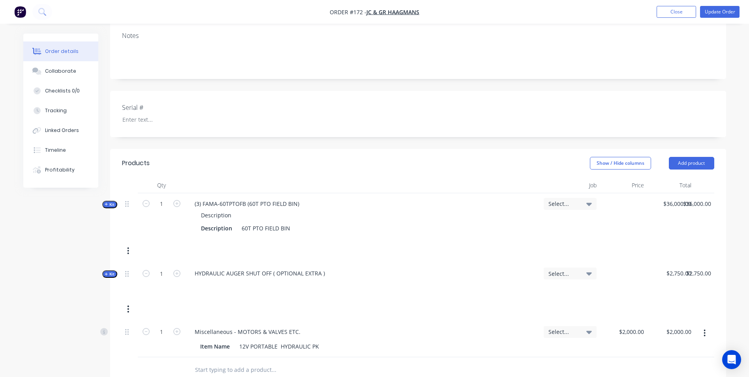
scroll to position [83, 0]
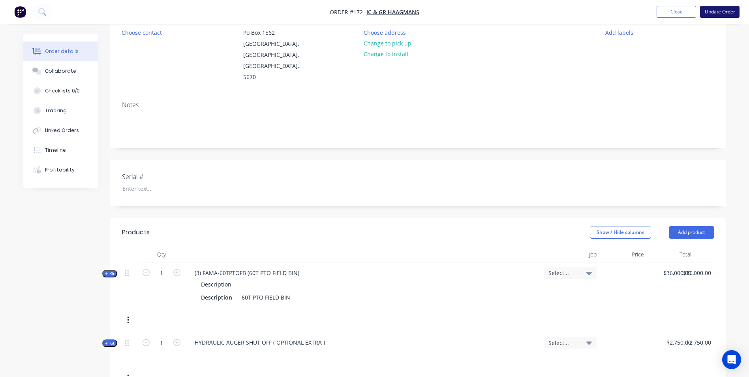
click at [716, 13] on button "Update Order" at bounding box center [719, 12] width 39 height 12
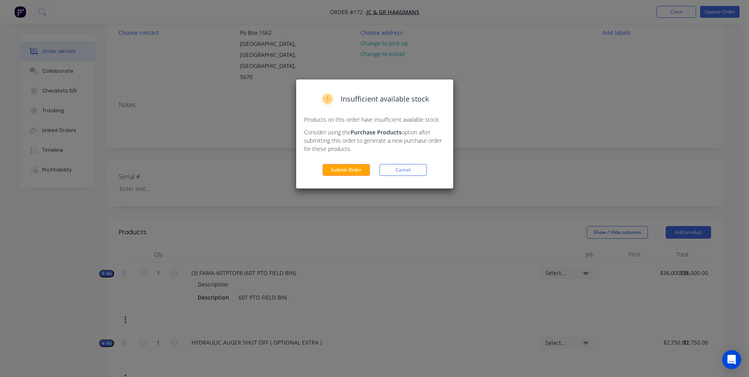
click at [352, 172] on button "Submit Order" at bounding box center [345, 170] width 47 height 12
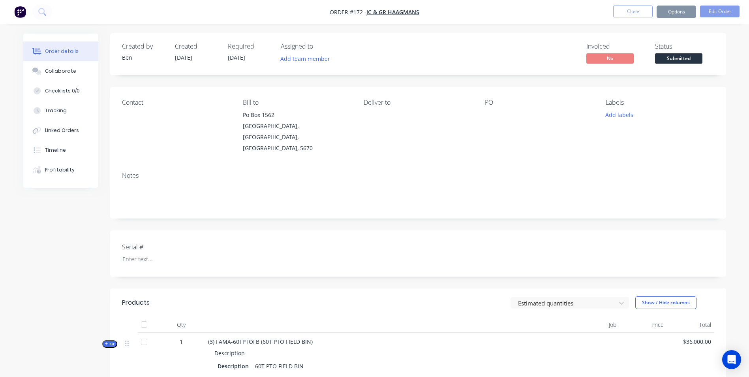
scroll to position [0, 0]
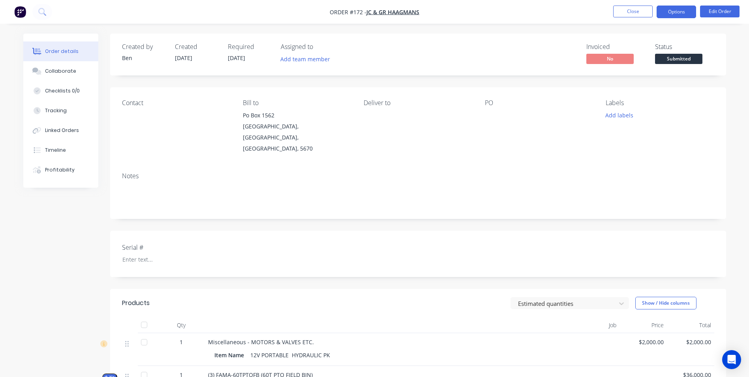
click at [663, 15] on button "Options" at bounding box center [675, 12] width 39 height 13
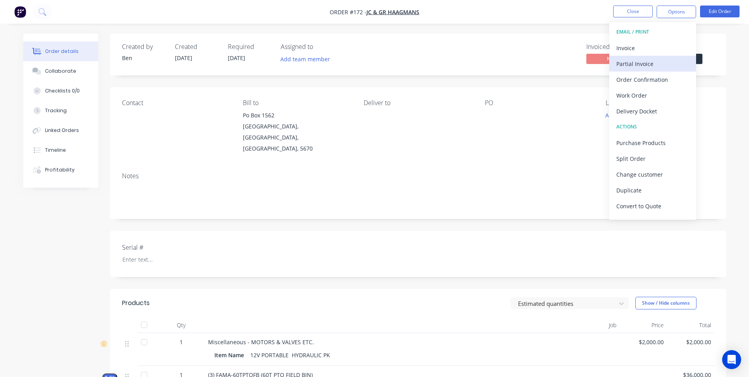
click at [640, 64] on div "Partial Invoice" at bounding box center [652, 63] width 73 height 11
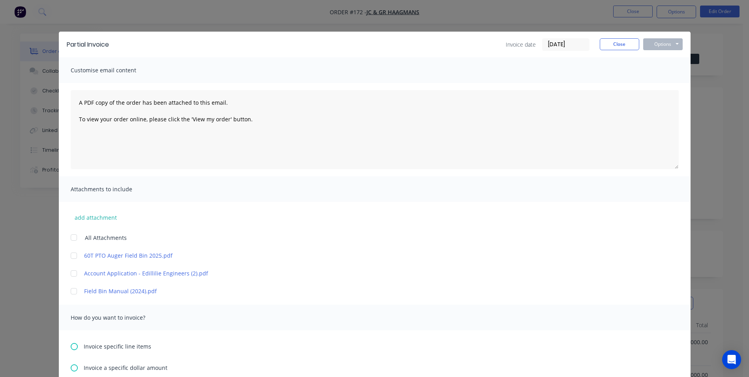
click at [72, 292] on div at bounding box center [74, 291] width 16 height 16
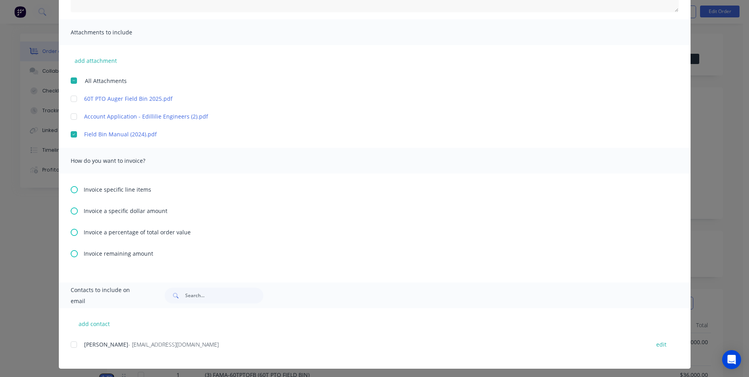
scroll to position [159, 0]
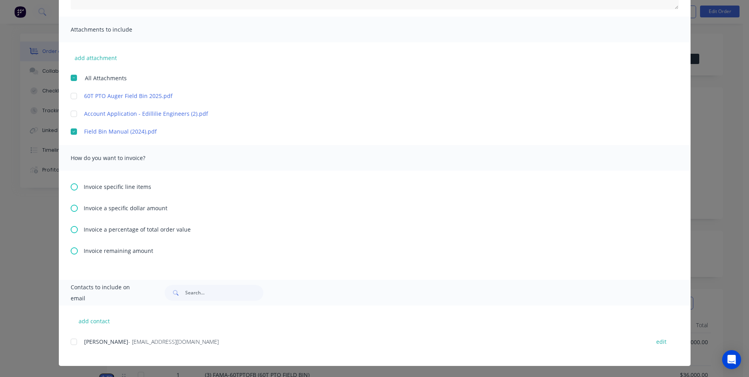
click at [72, 231] on icon at bounding box center [74, 229] width 7 height 7
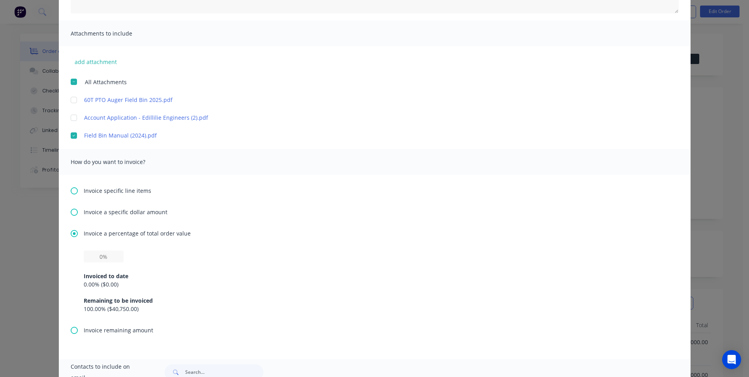
scroll to position [158, 0]
click at [100, 259] on input "text" at bounding box center [104, 254] width 40 height 12
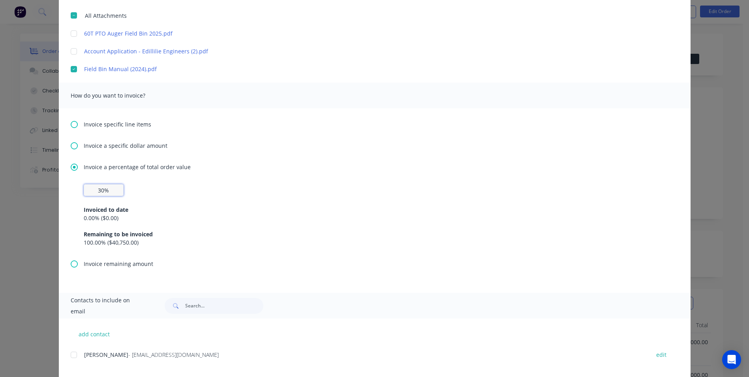
scroll to position [235, 0]
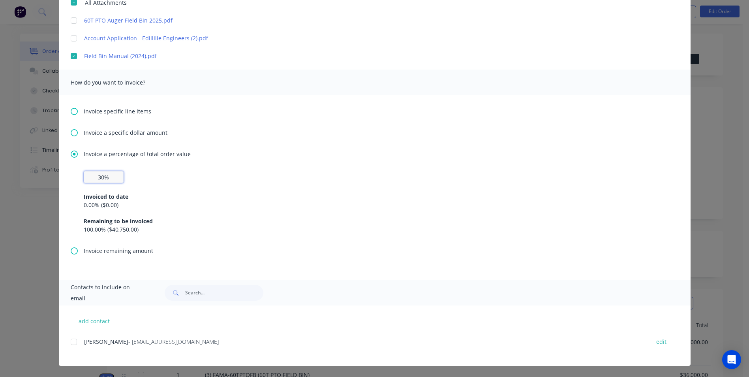
click at [71, 343] on div at bounding box center [74, 341] width 16 height 16
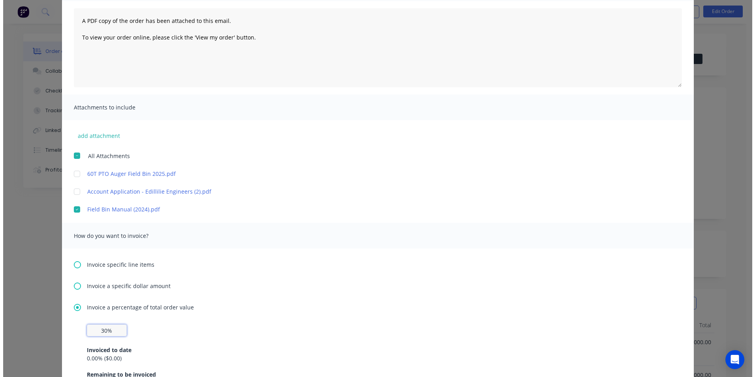
scroll to position [0, 0]
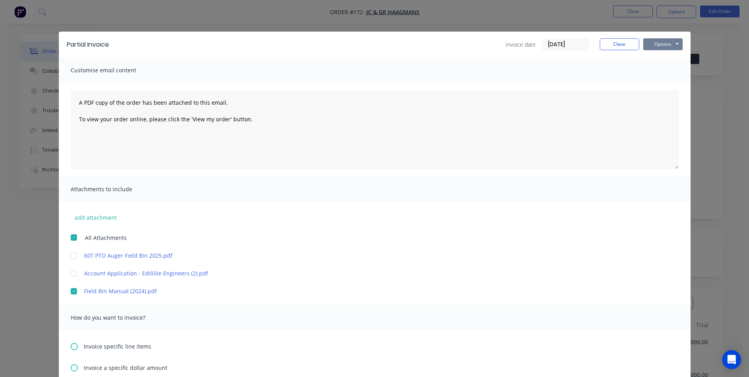
type input "30%"
click at [667, 50] on button "Options" at bounding box center [662, 44] width 39 height 12
click at [663, 83] on button "Email" at bounding box center [668, 84] width 51 height 13
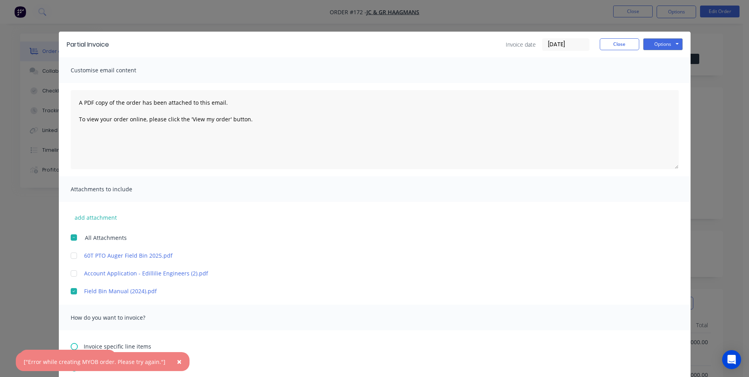
click at [176, 360] on button "×" at bounding box center [179, 361] width 21 height 19
drag, startPoint x: 95, startPoint y: 363, endPoint x: 101, endPoint y: 361, distance: 6.5
click at [96, 362] on div at bounding box center [100, 360] width 16 height 10
click at [104, 361] on button "button" at bounding box center [103, 360] width 10 height 10
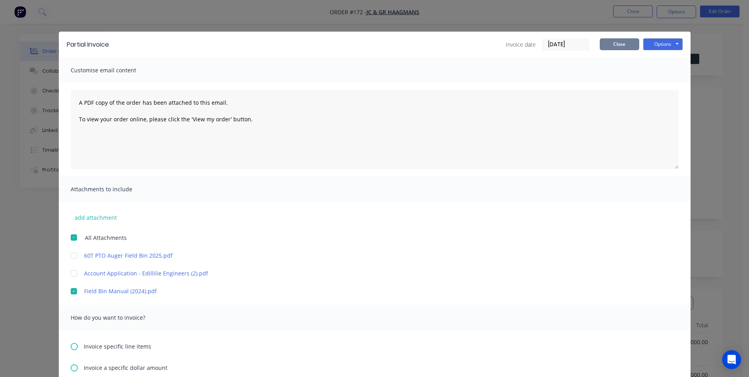
click at [626, 43] on button "Close" at bounding box center [619, 44] width 39 height 12
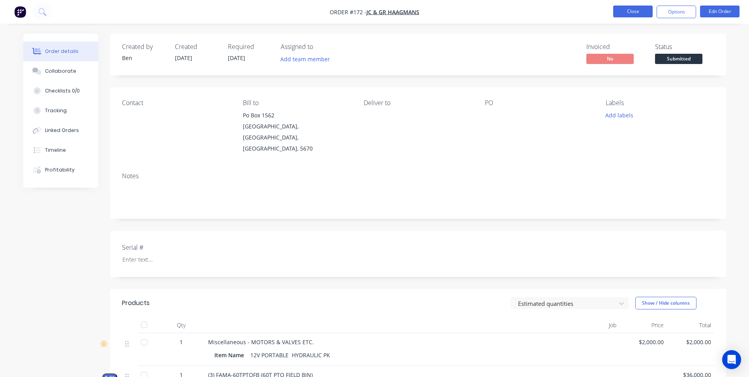
click at [634, 9] on button "Close" at bounding box center [632, 12] width 39 height 12
